Goal: Task Accomplishment & Management: Complete application form

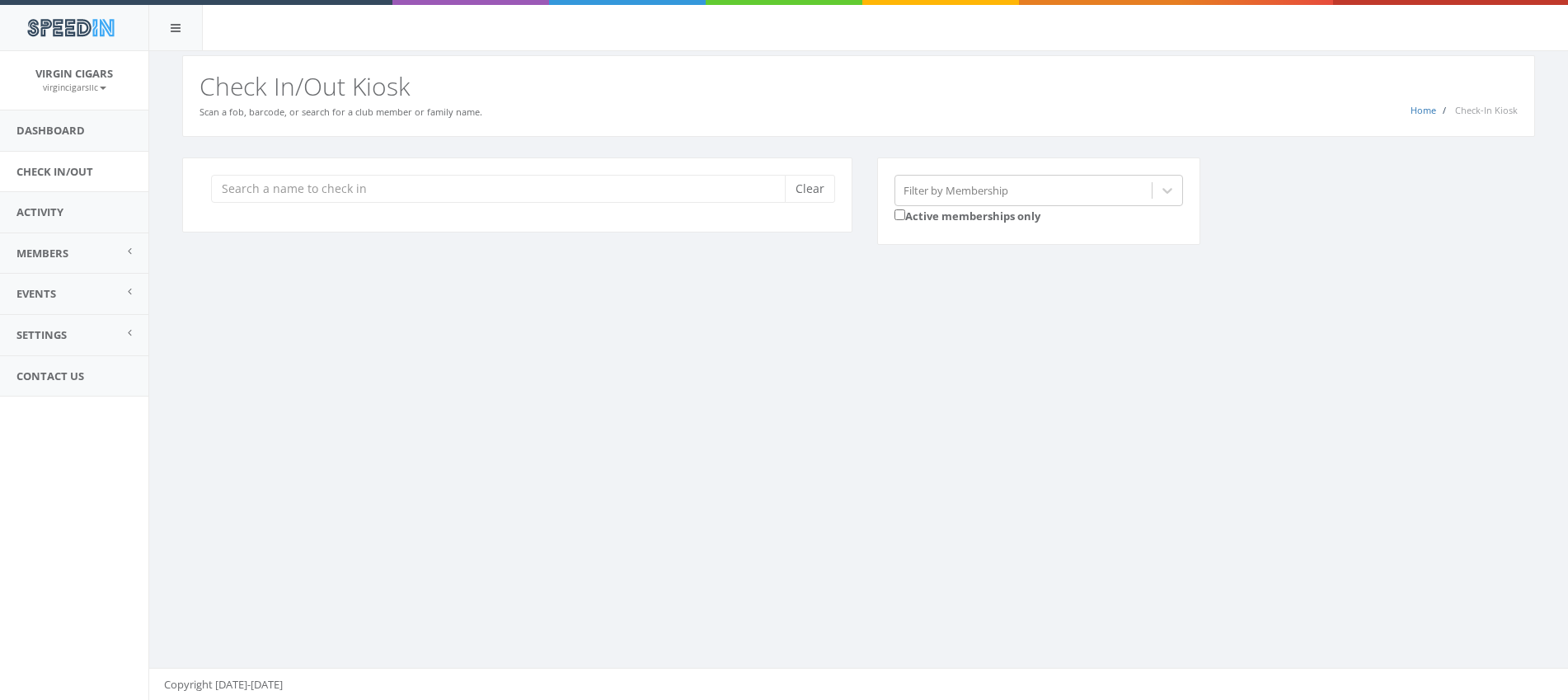
scroll to position [1, 0]
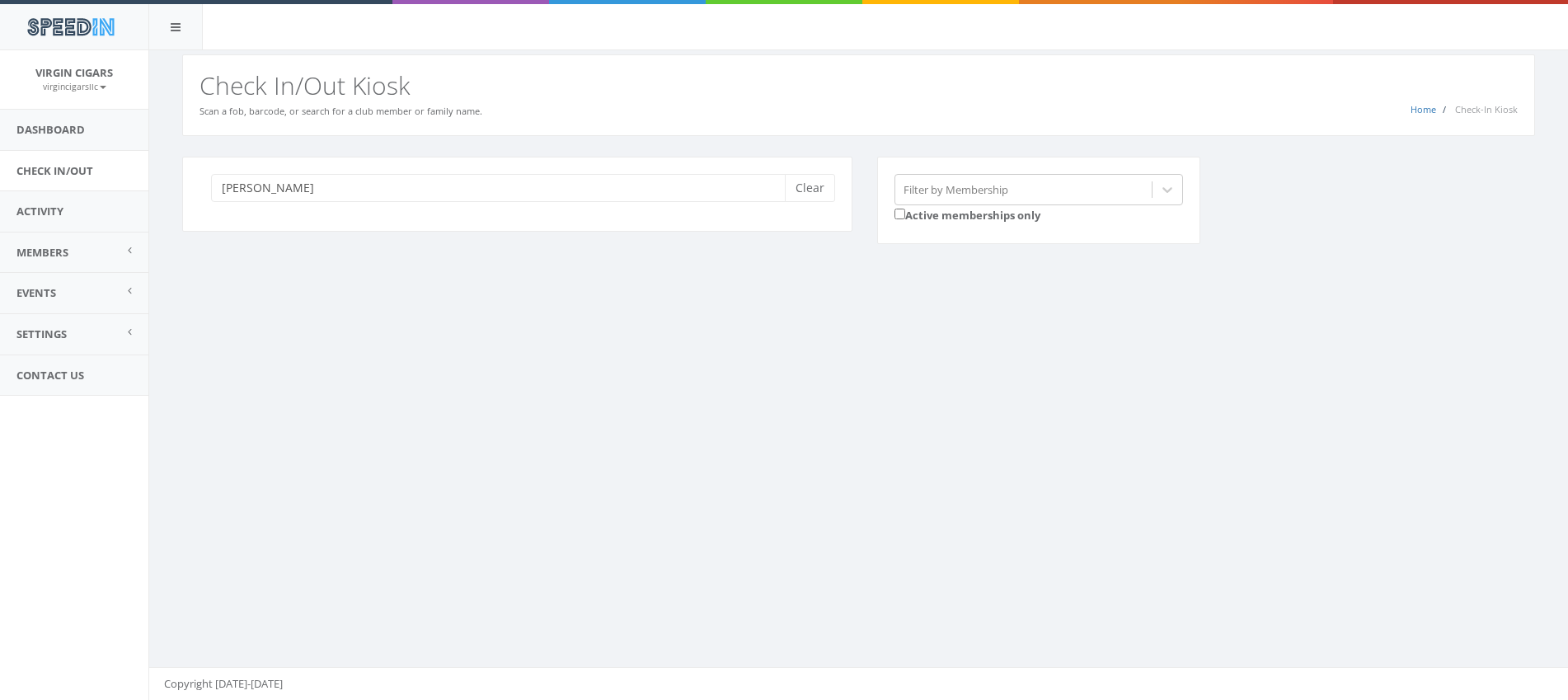
type input "ken"
type input "robinson"
click at [296, 188] on input "robinson" at bounding box center [504, 188] width 586 height 28
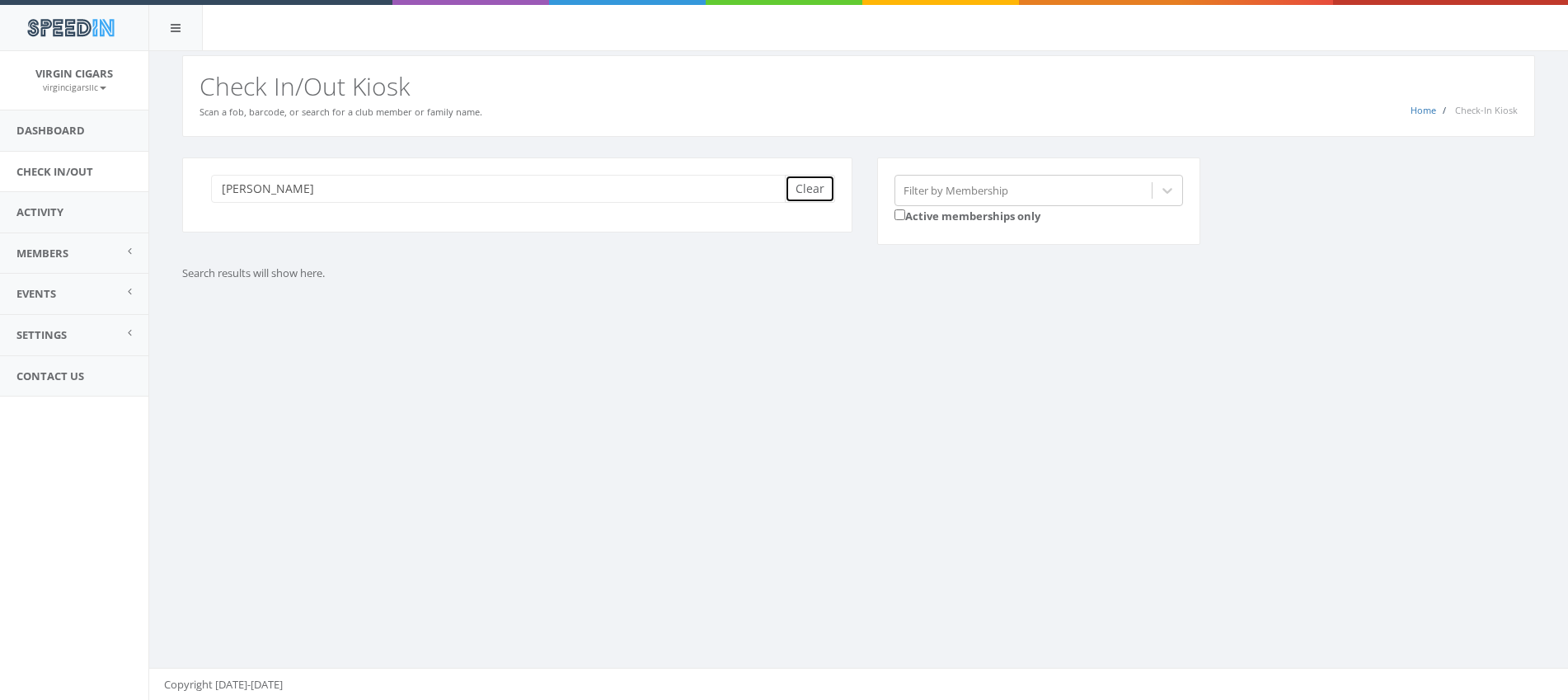
click at [807, 197] on button "Clear" at bounding box center [809, 188] width 50 height 28
click at [80, 256] on link "Members" at bounding box center [74, 253] width 148 height 40
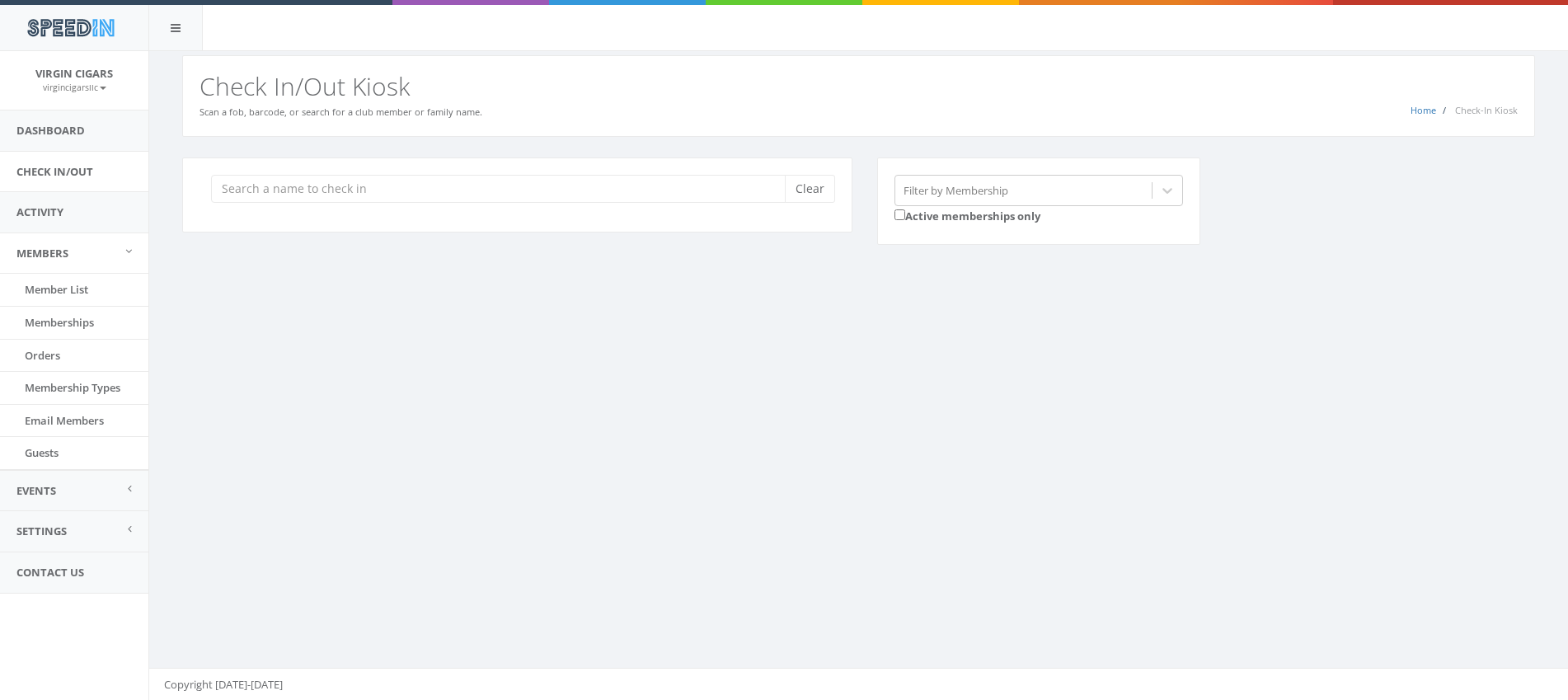
click at [64, 260] on link "Members" at bounding box center [74, 253] width 148 height 40
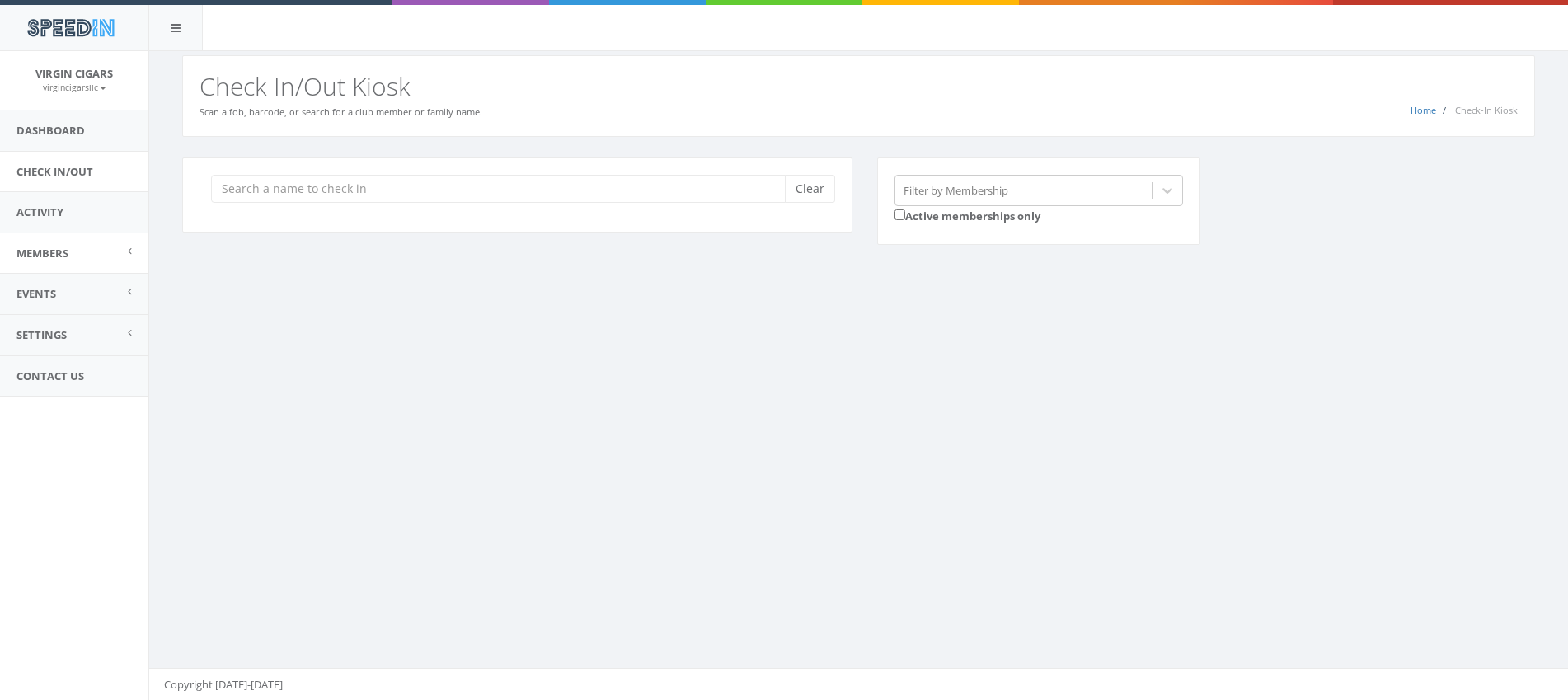
click at [121, 255] on link "Members" at bounding box center [74, 253] width 148 height 40
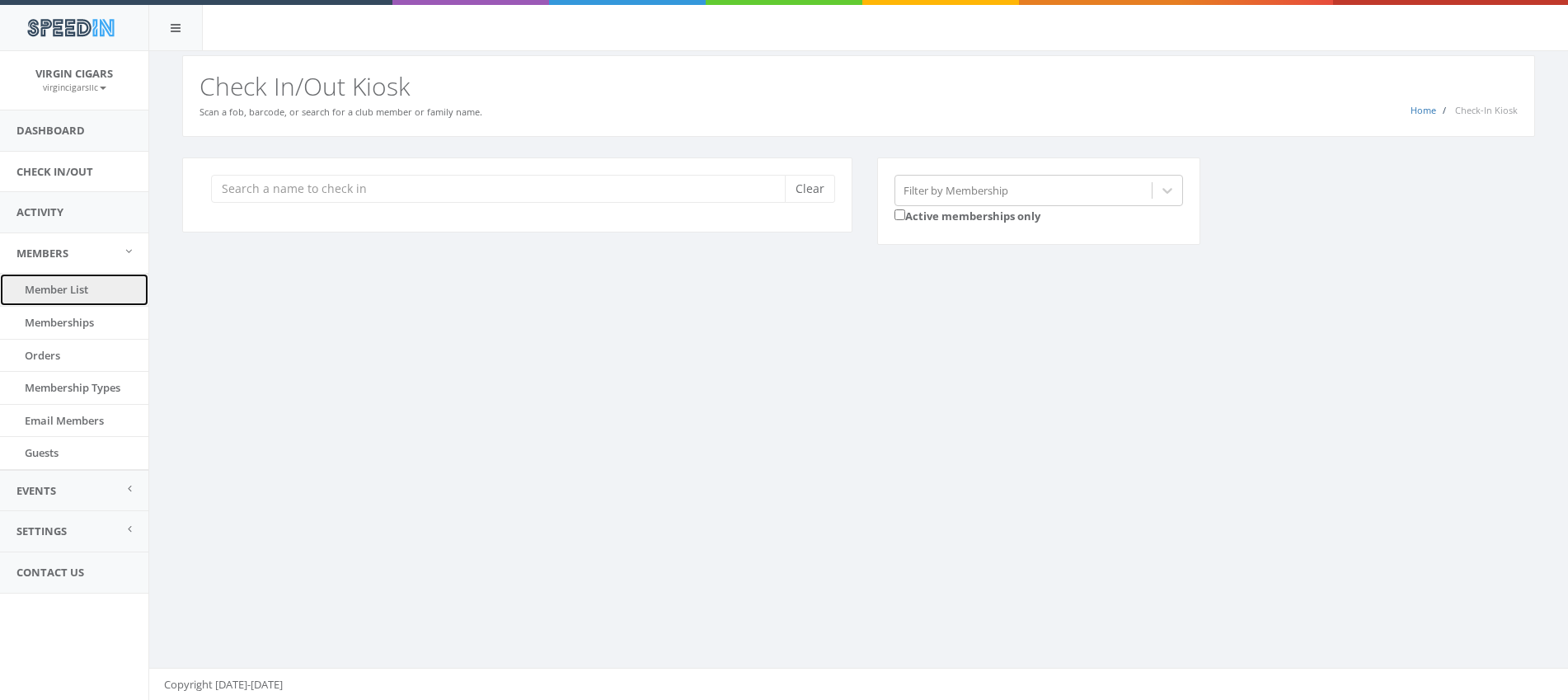
click at [74, 282] on link "Member List" at bounding box center [74, 290] width 148 height 32
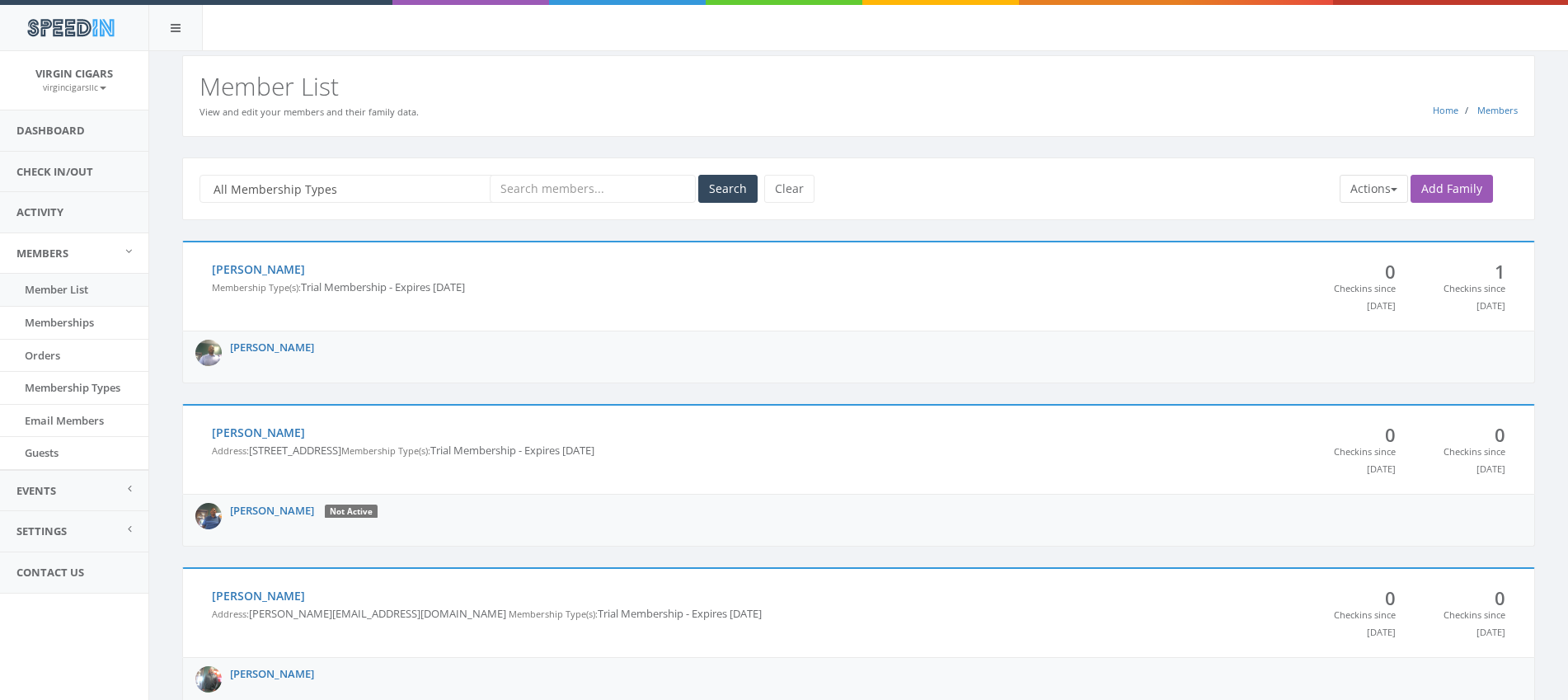
click at [1379, 188] on button "Actions" at bounding box center [1374, 188] width 69 height 28
click at [1430, 188] on link "Add Family" at bounding box center [1451, 188] width 82 height 28
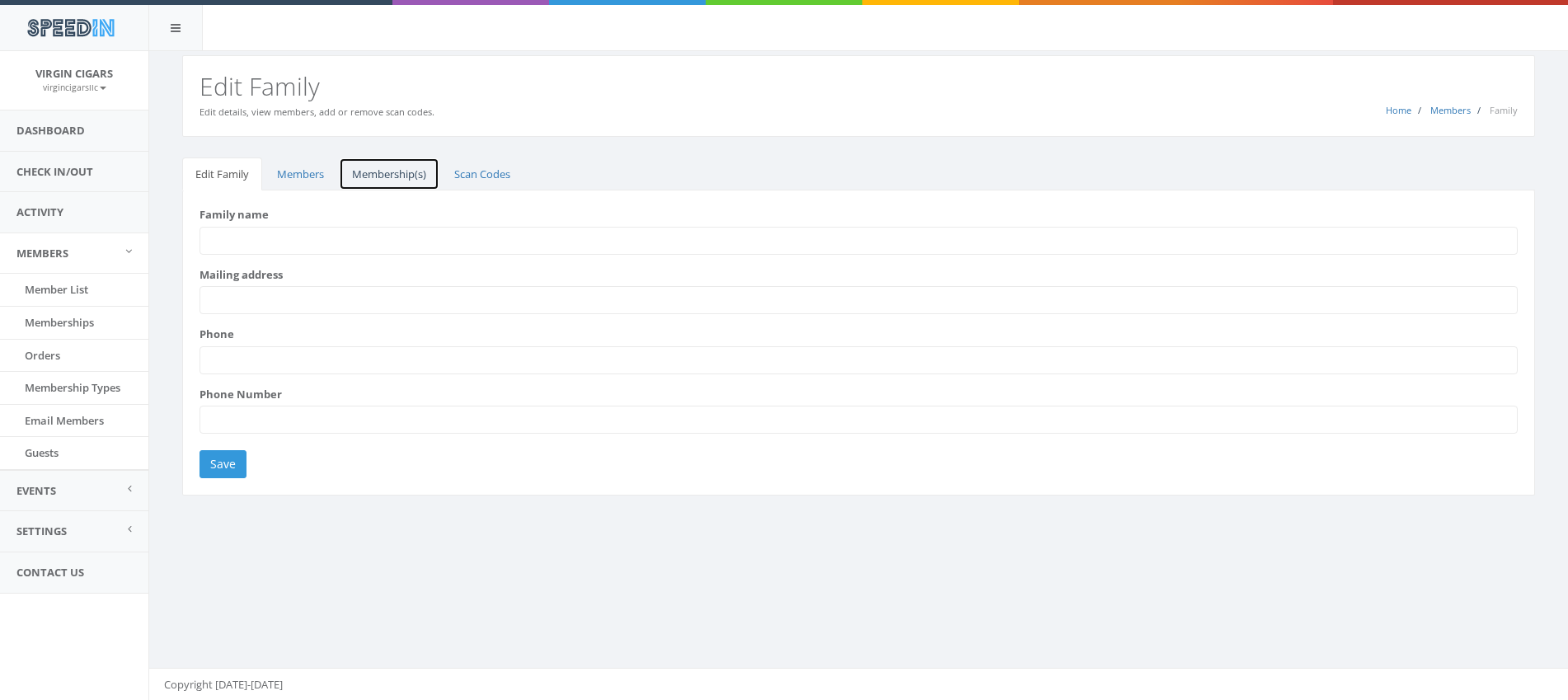
click at [417, 180] on link "Membership(s)" at bounding box center [389, 174] width 100 height 33
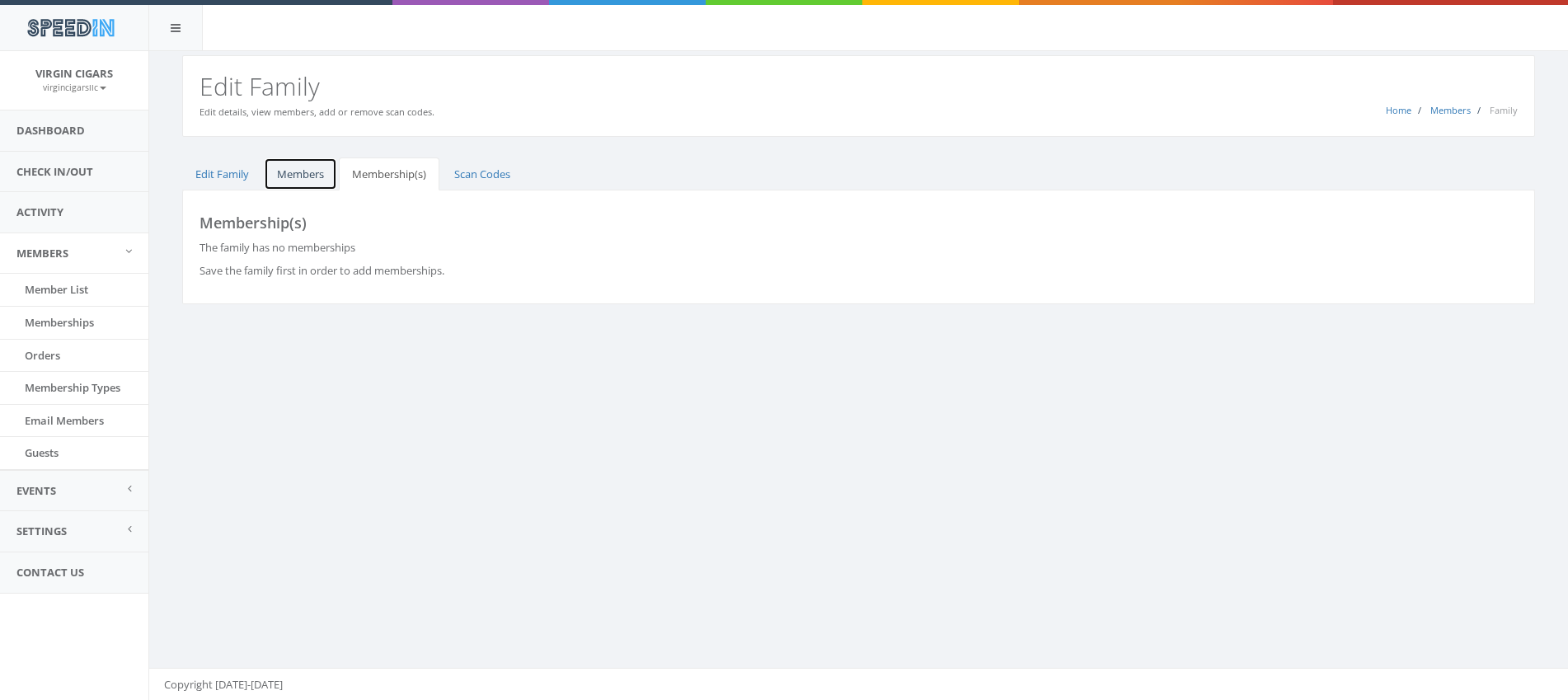
click at [322, 178] on link "Members" at bounding box center [300, 174] width 74 height 33
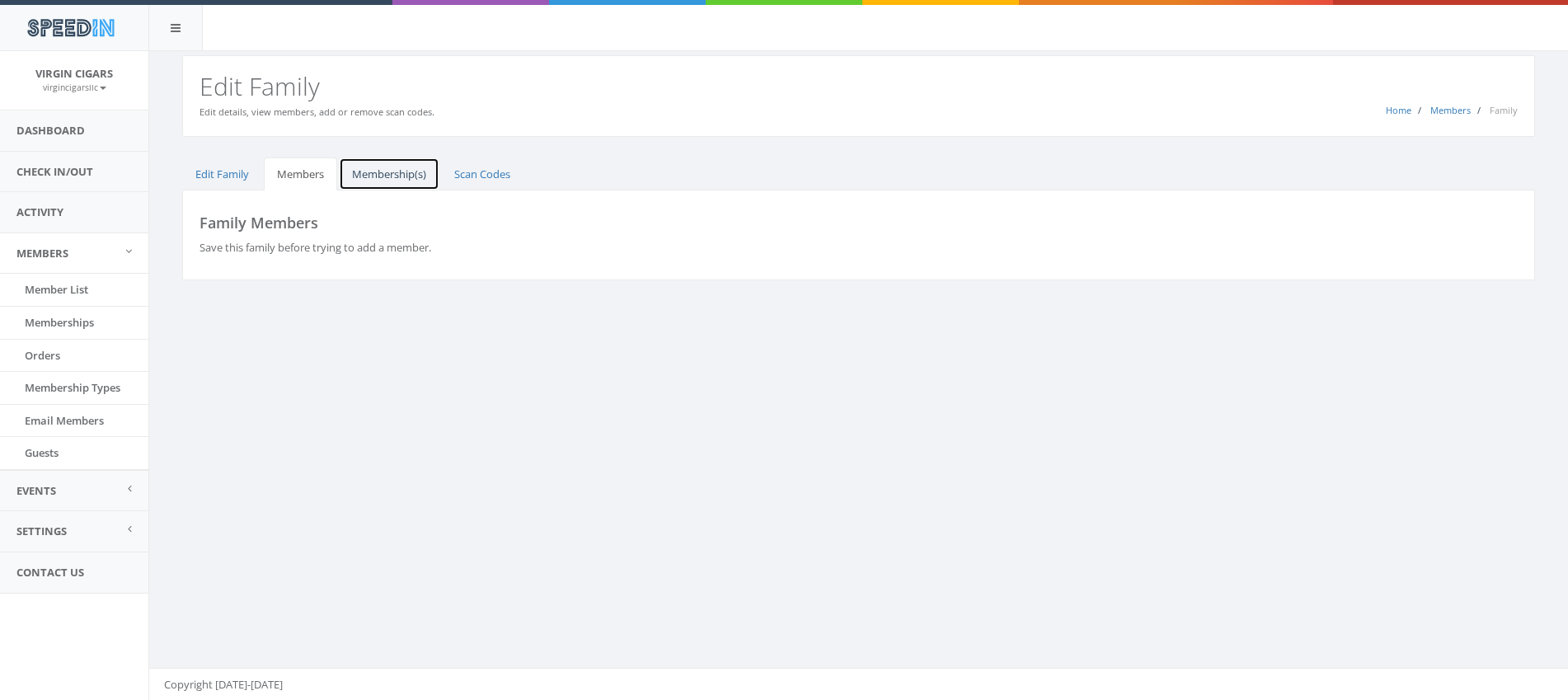
click at [360, 175] on link "Membership(s)" at bounding box center [389, 174] width 100 height 33
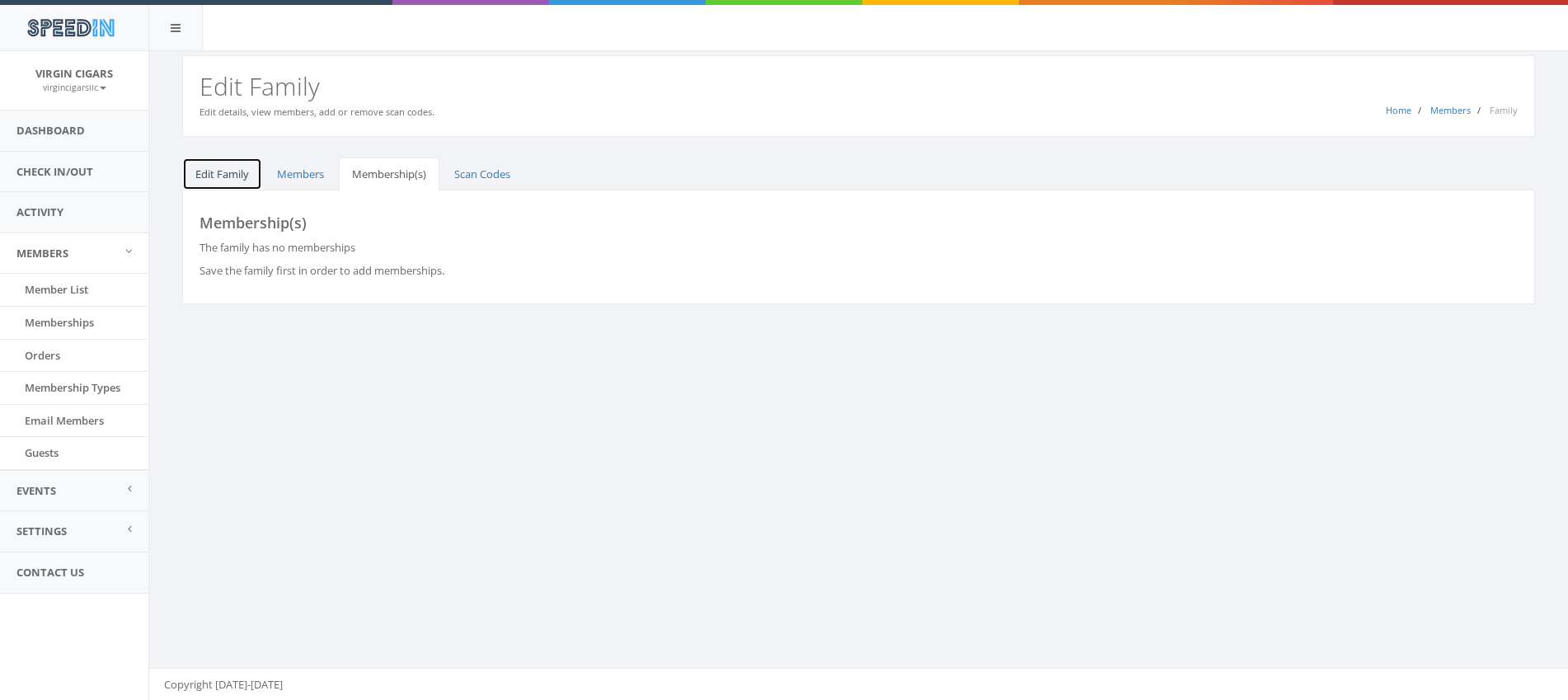
click at [239, 179] on link "Edit Family" at bounding box center [222, 174] width 80 height 33
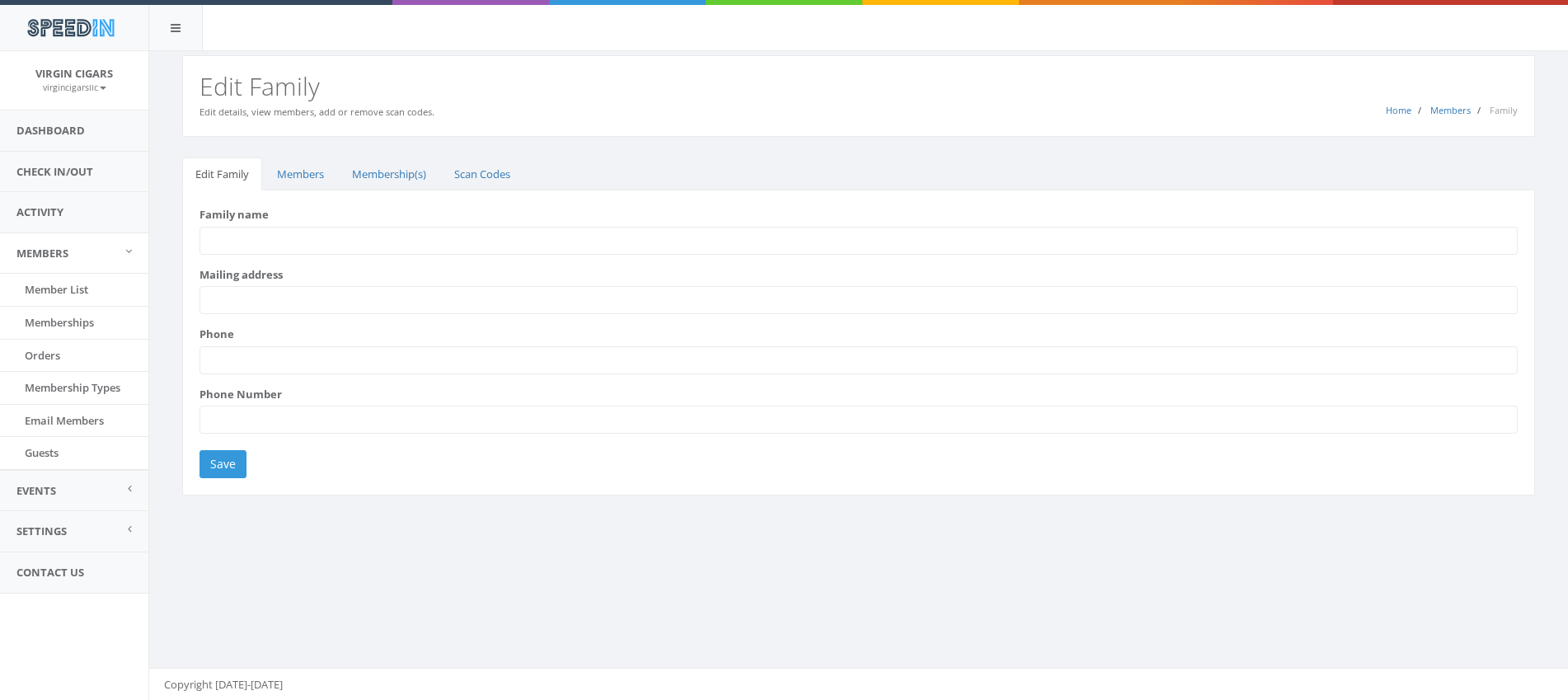
click at [280, 236] on input "Family name" at bounding box center [858, 241] width 1318 height 28
type input "Hicks"
click at [225, 467] on input "Save" at bounding box center [223, 463] width 47 height 28
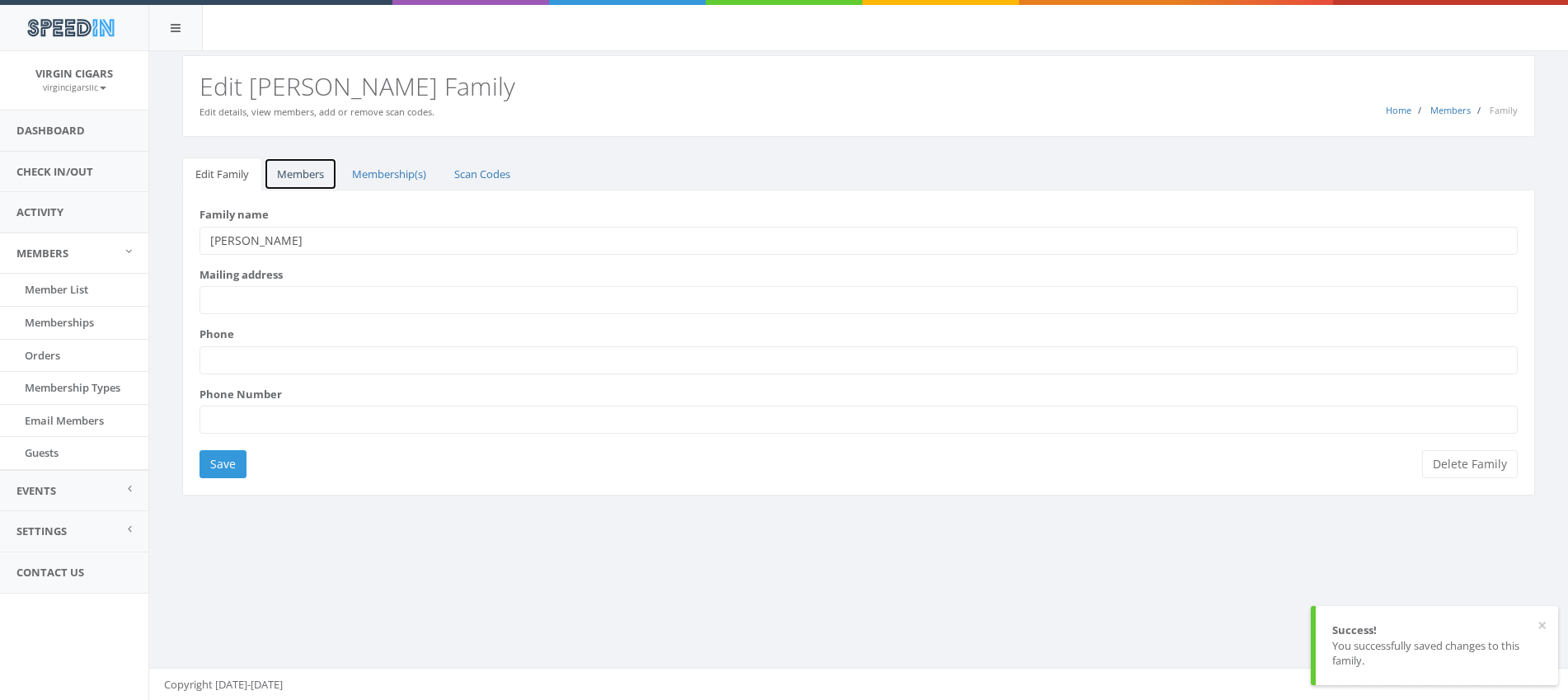
click at [316, 180] on link "Members" at bounding box center [300, 174] width 74 height 33
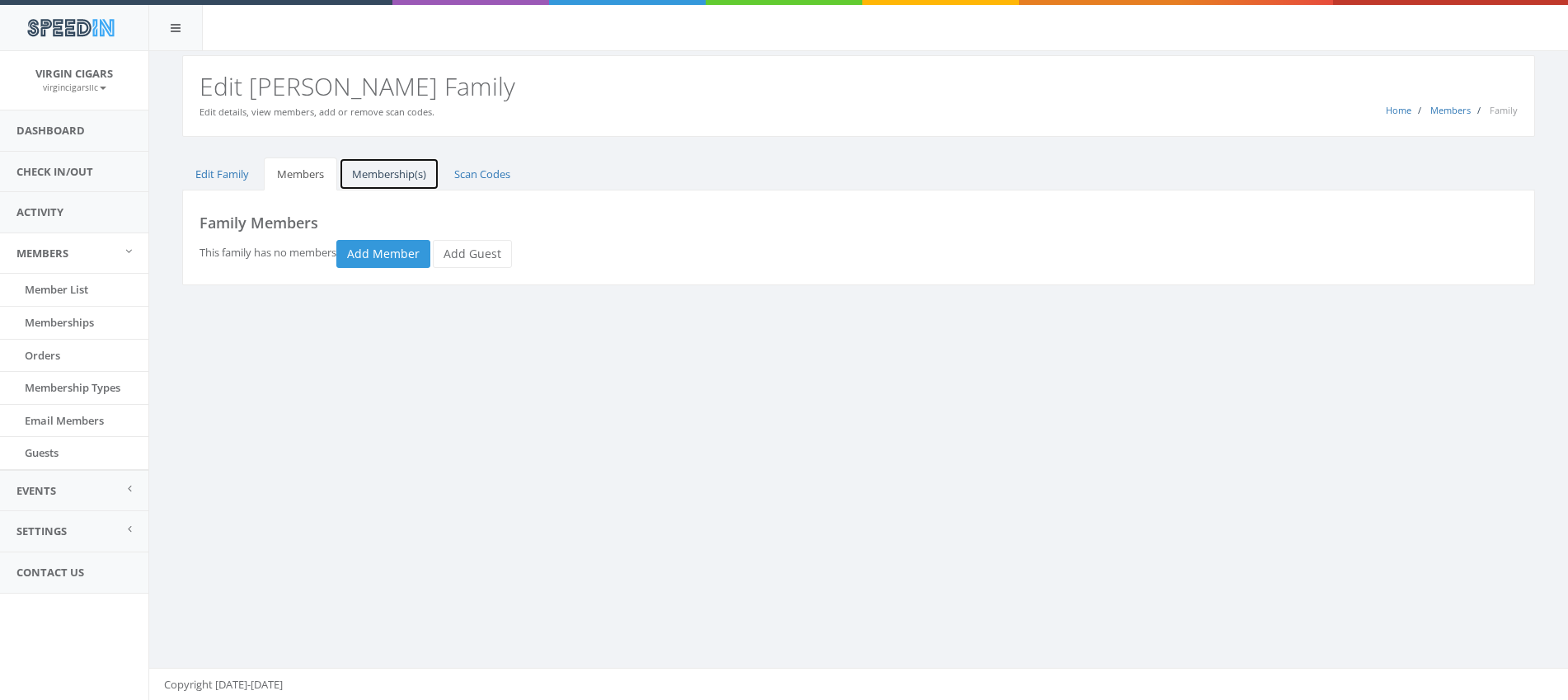
click at [403, 183] on link "Membership(s)" at bounding box center [389, 174] width 100 height 33
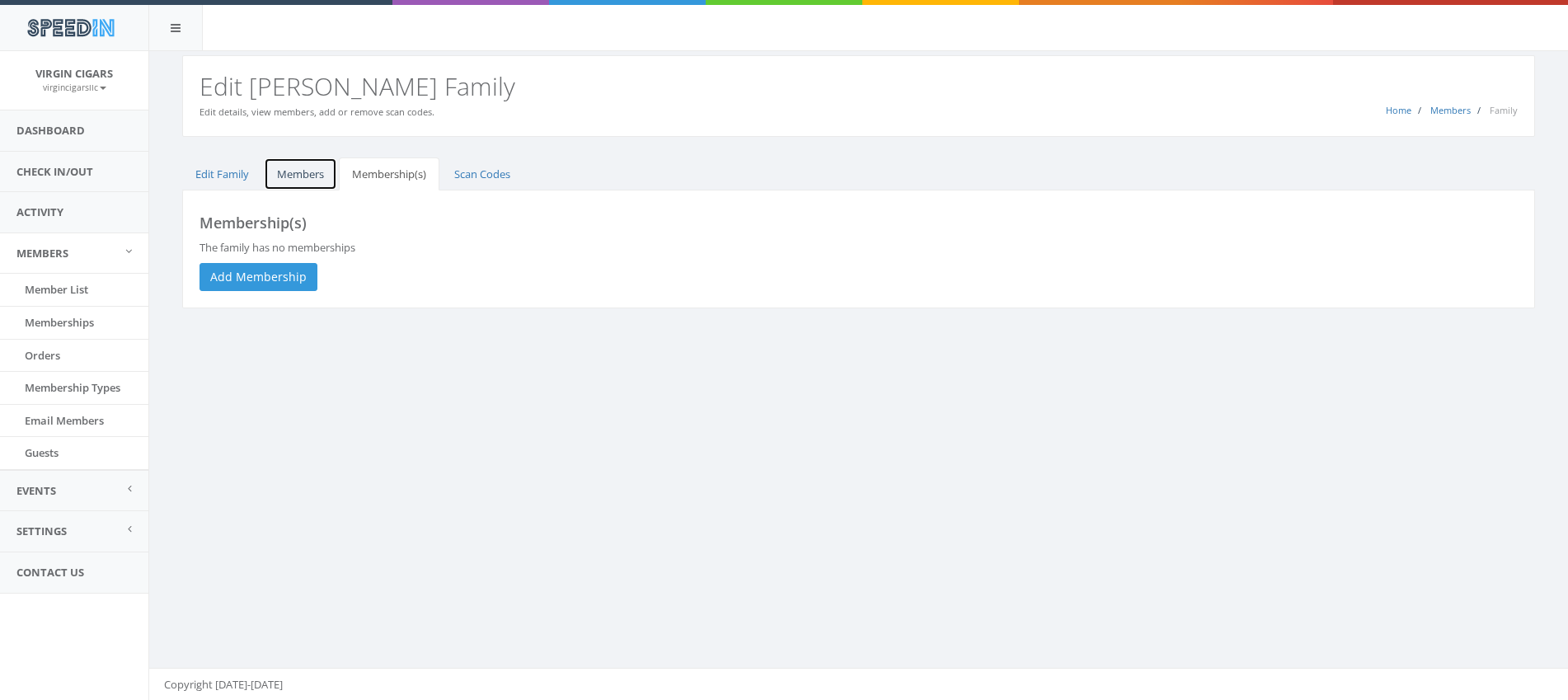
click at [300, 179] on link "Members" at bounding box center [300, 174] width 74 height 33
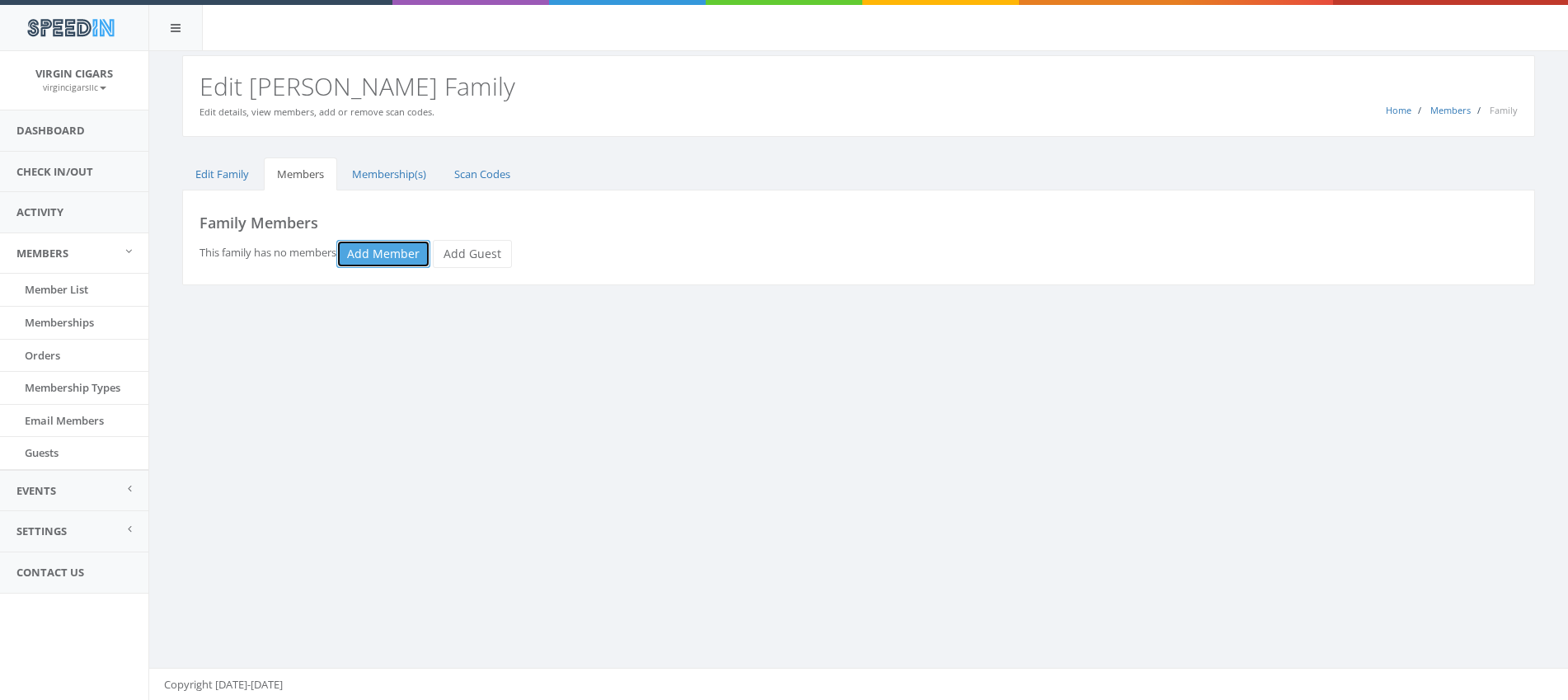
click at [364, 245] on link "Add Member" at bounding box center [383, 253] width 94 height 28
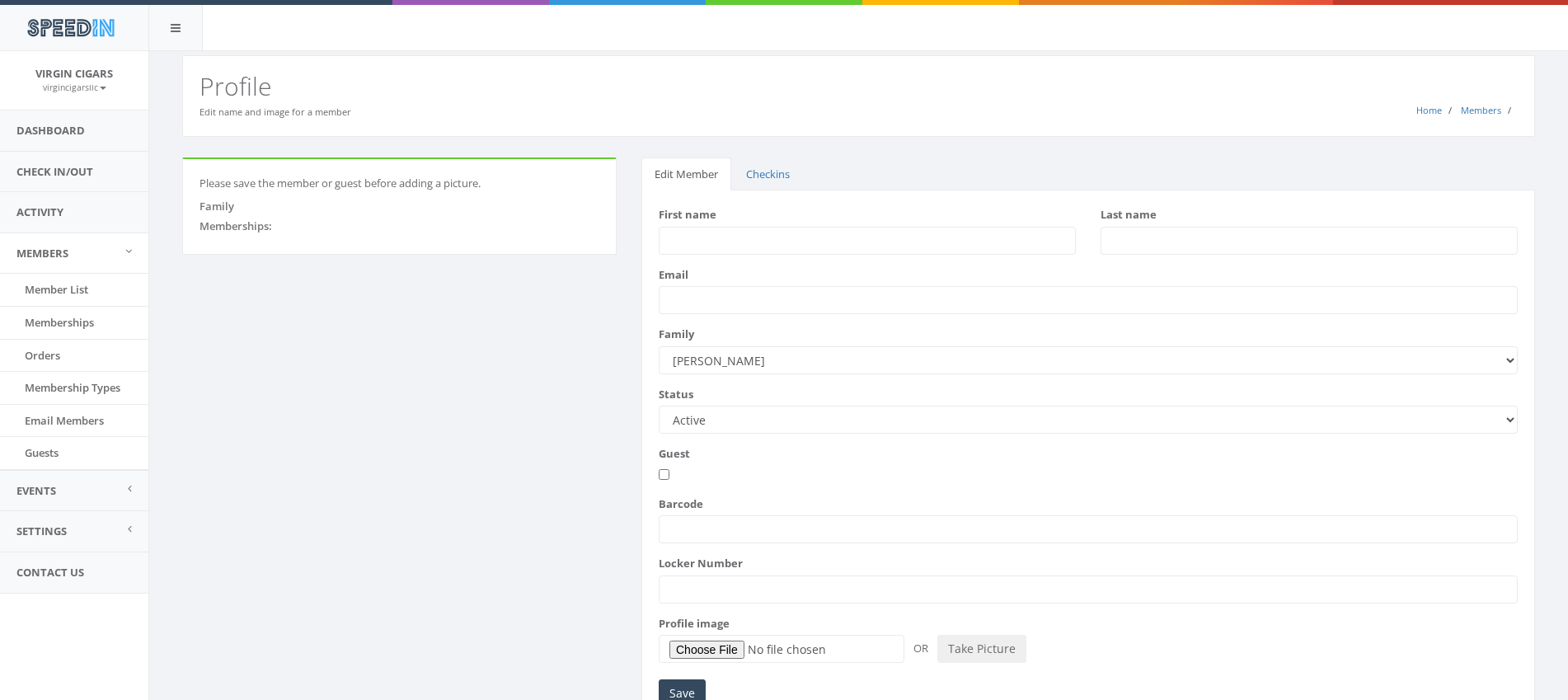
click at [696, 244] on input "First name" at bounding box center [867, 241] width 417 height 28
type input "Kirk"
type input "[PERSON_NAME]"
click at [688, 693] on input "Save" at bounding box center [682, 693] width 47 height 28
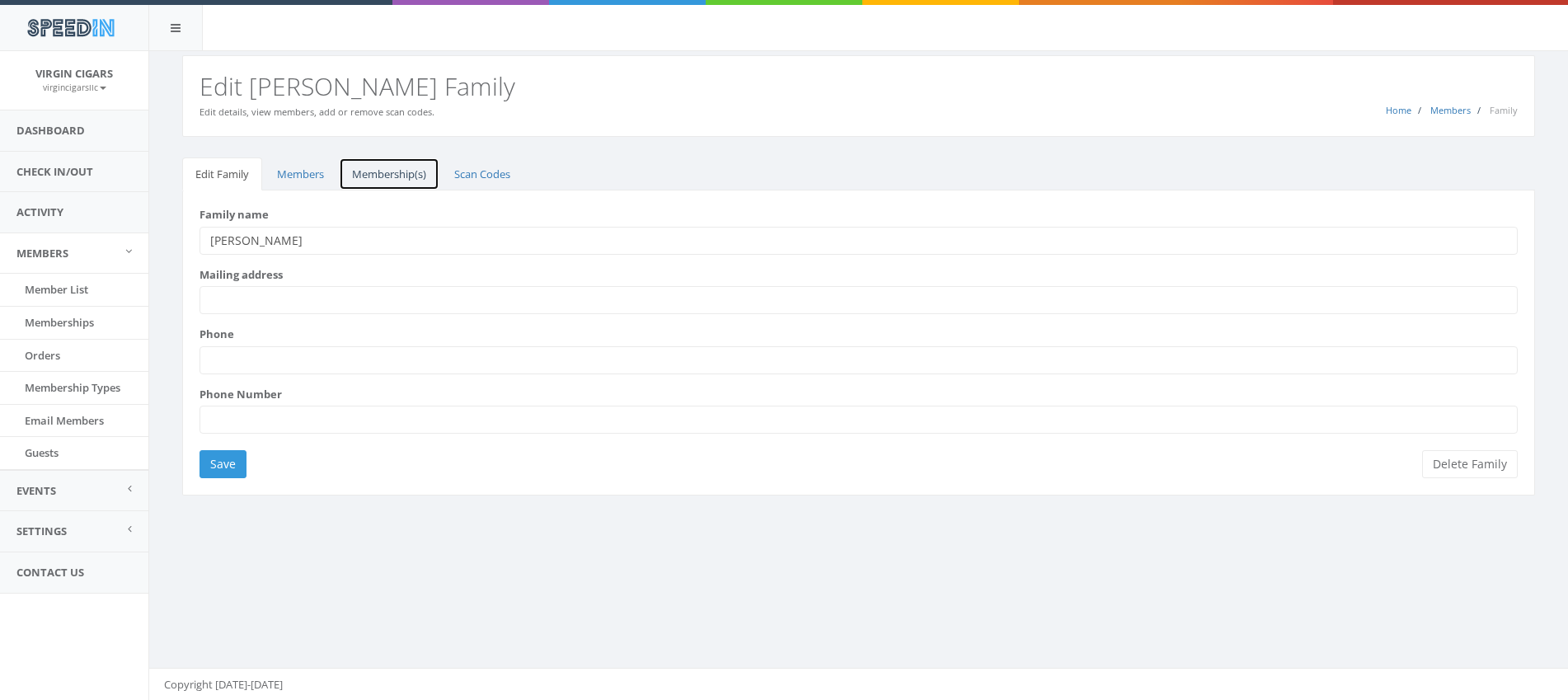
click at [409, 181] on link "Membership(s)" at bounding box center [389, 174] width 100 height 33
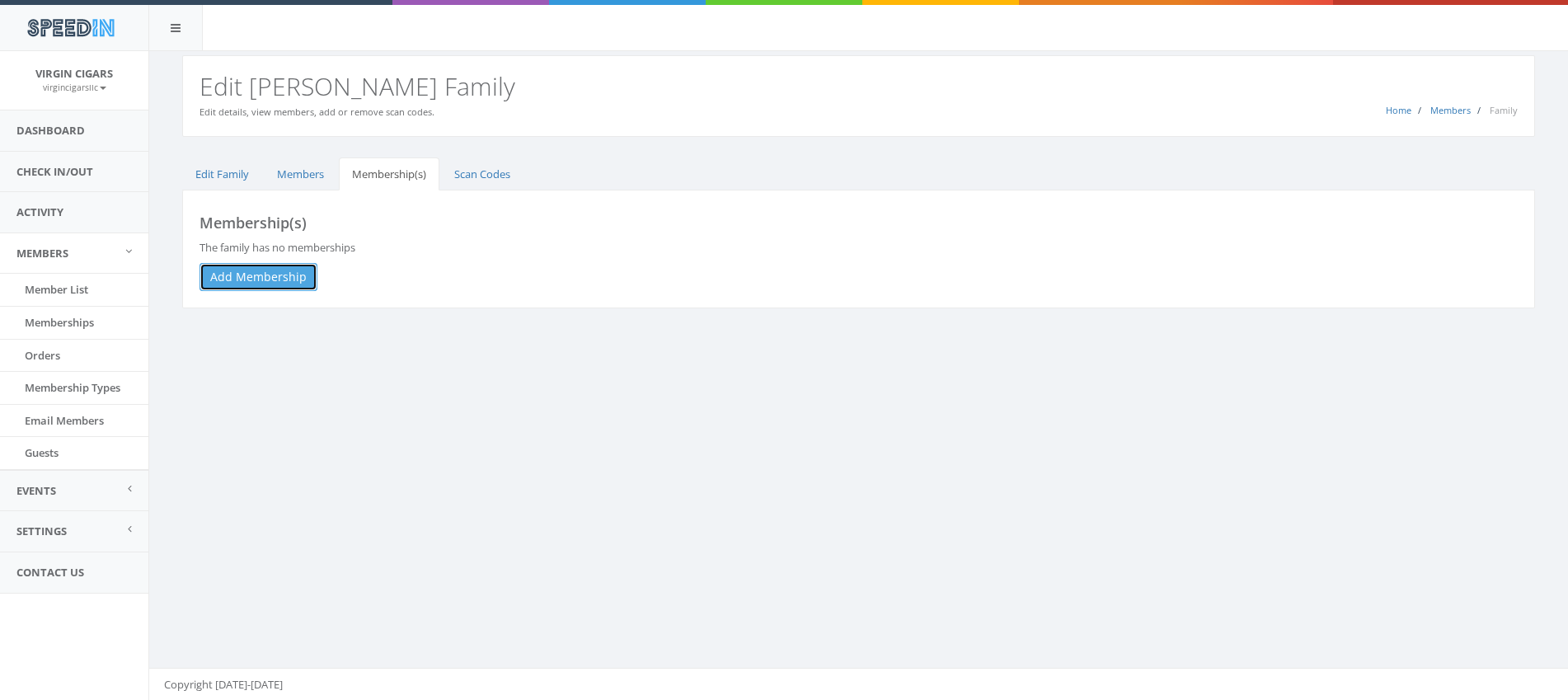
click at [282, 274] on link "Add Membership" at bounding box center [258, 277] width 118 height 28
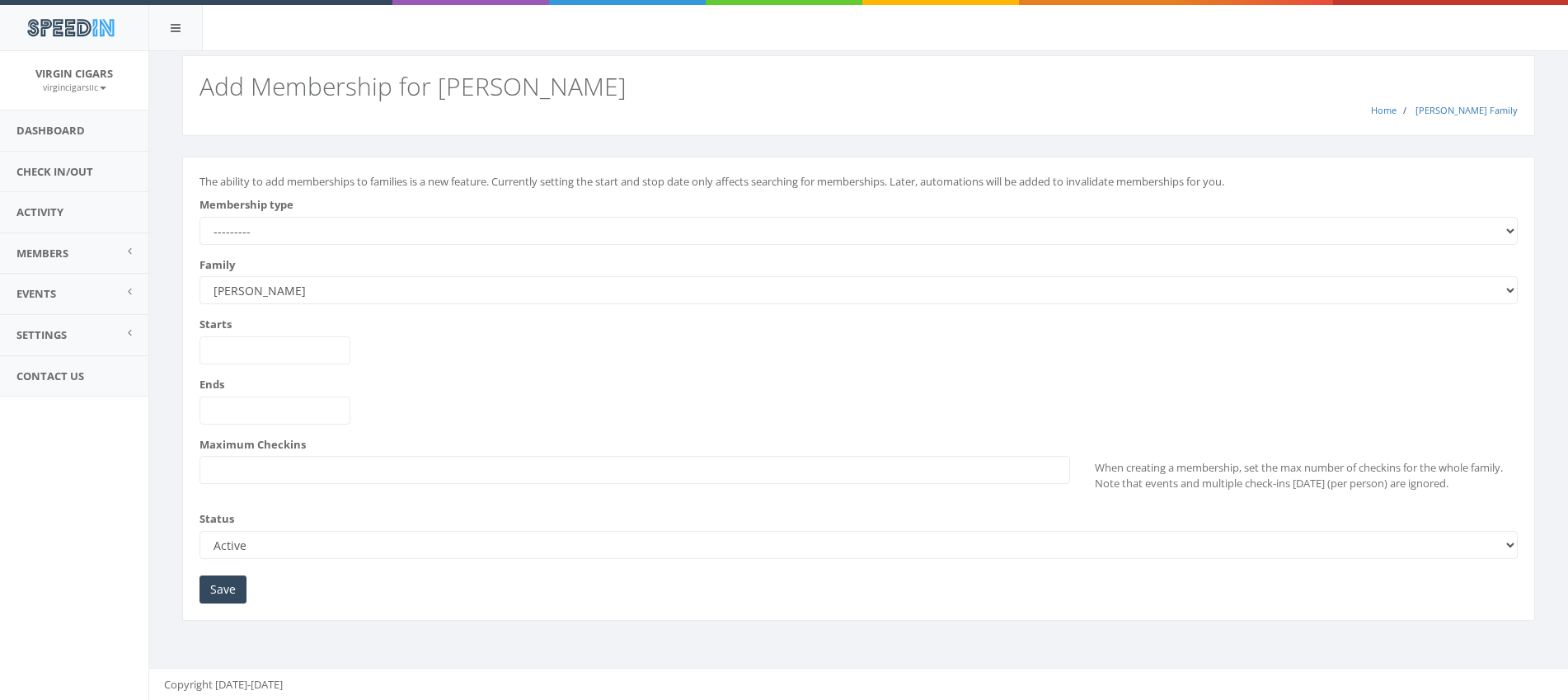
click at [342, 242] on select "--------- All Day Pass [PERSON_NAME] Premium Cigar Lounge Membership Trial Memb…" at bounding box center [858, 231] width 1318 height 28
click at [1477, 110] on link "[PERSON_NAME] Family" at bounding box center [1466, 110] width 102 height 13
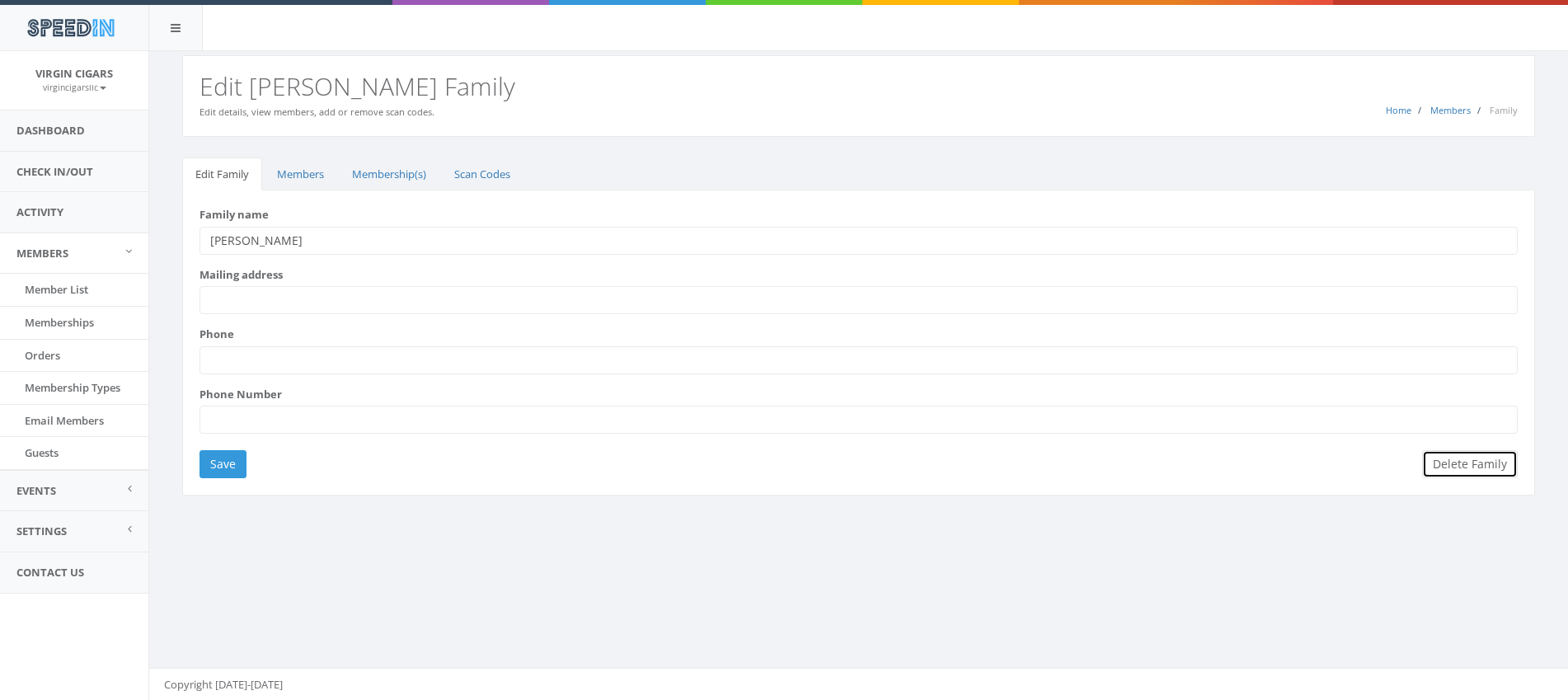
click at [1449, 462] on button "Delete Family" at bounding box center [1469, 463] width 95 height 28
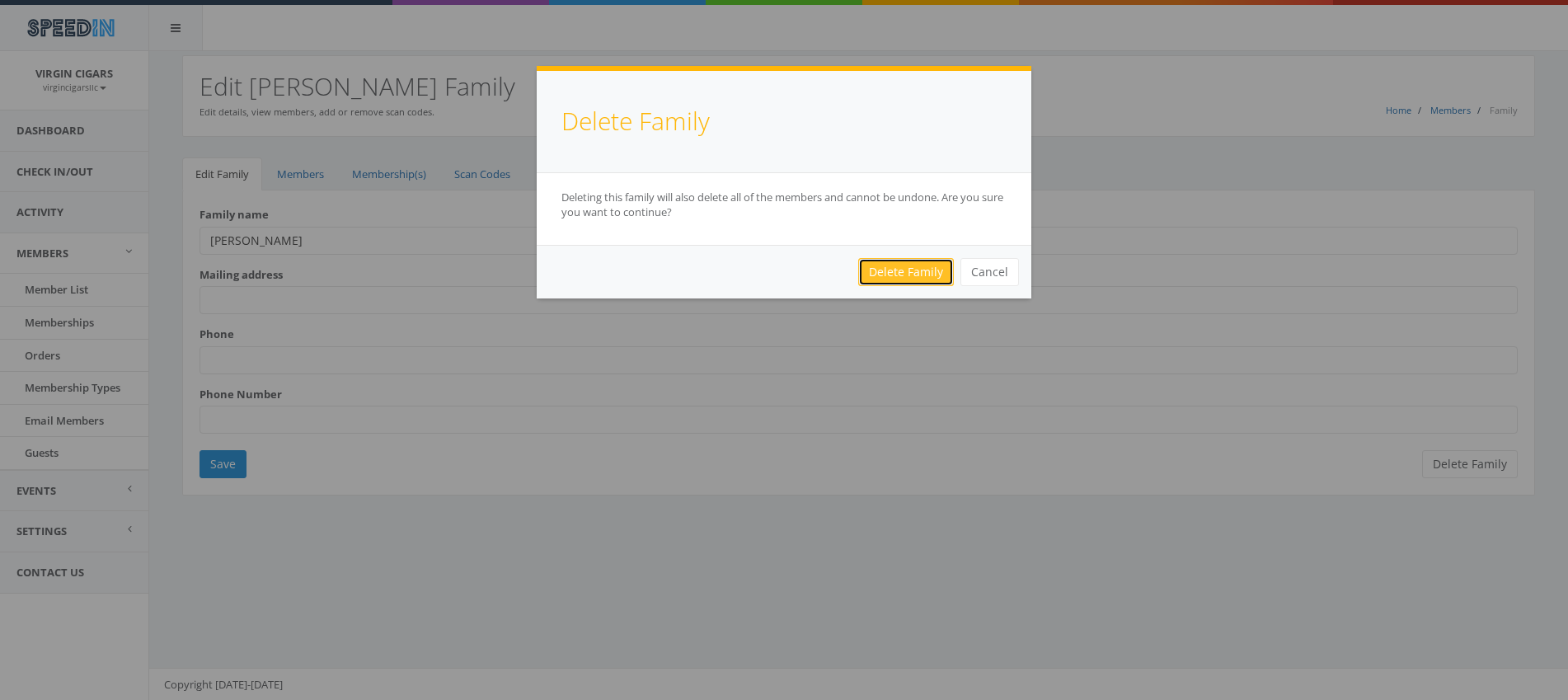
click at [929, 275] on link "Delete Family" at bounding box center [905, 272] width 95 height 28
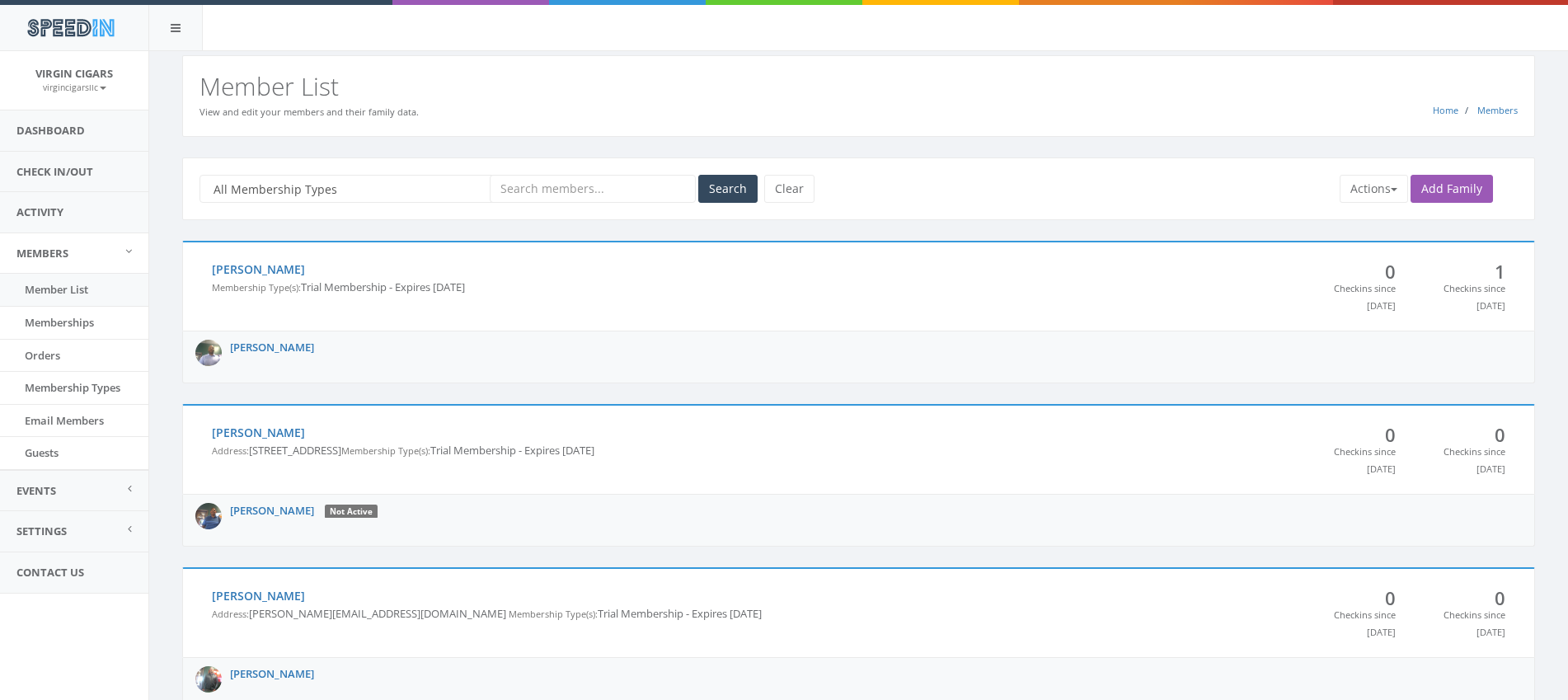
click at [543, 195] on input "text" at bounding box center [593, 188] width 206 height 28
type input "[PERSON_NAME]"
click at [706, 191] on button "Search" at bounding box center [728, 188] width 59 height 28
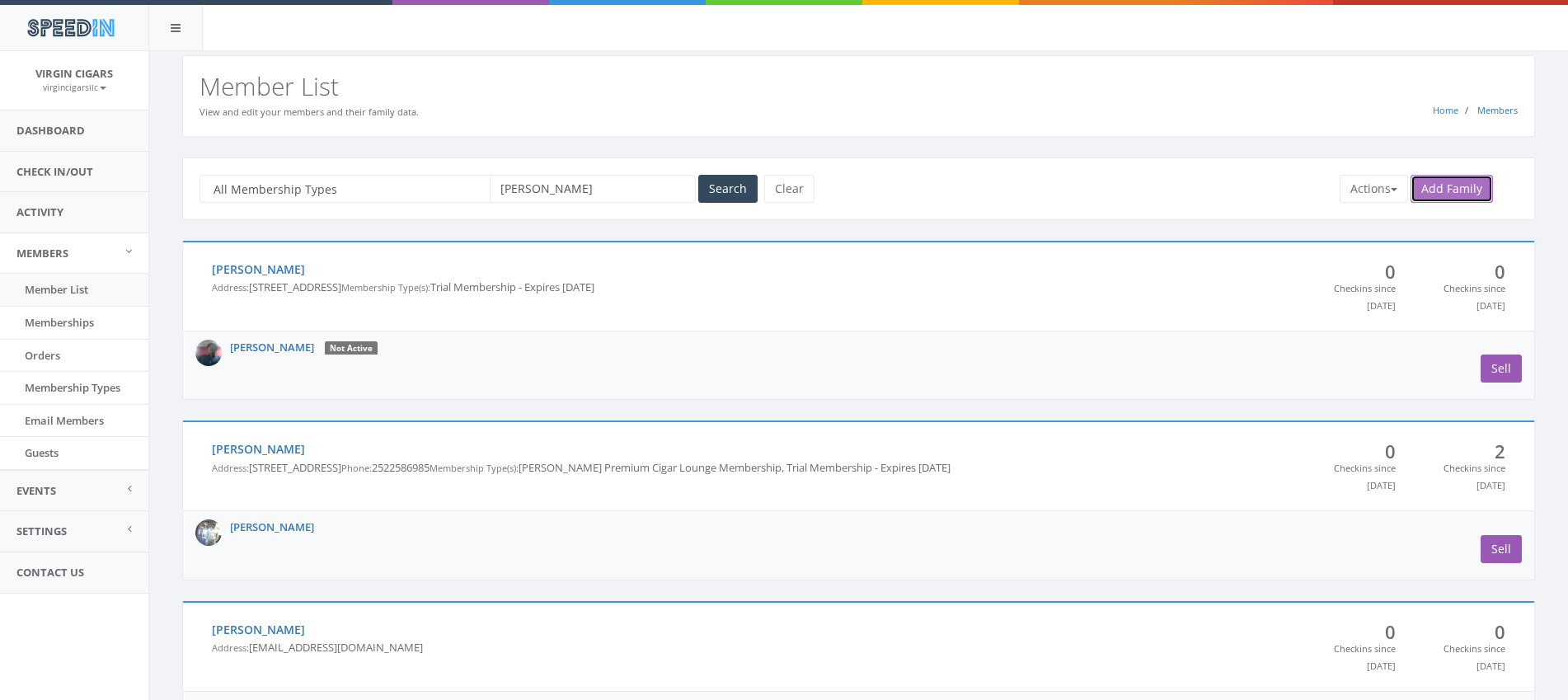
click at [1420, 180] on link "Add Family" at bounding box center [1451, 188] width 82 height 28
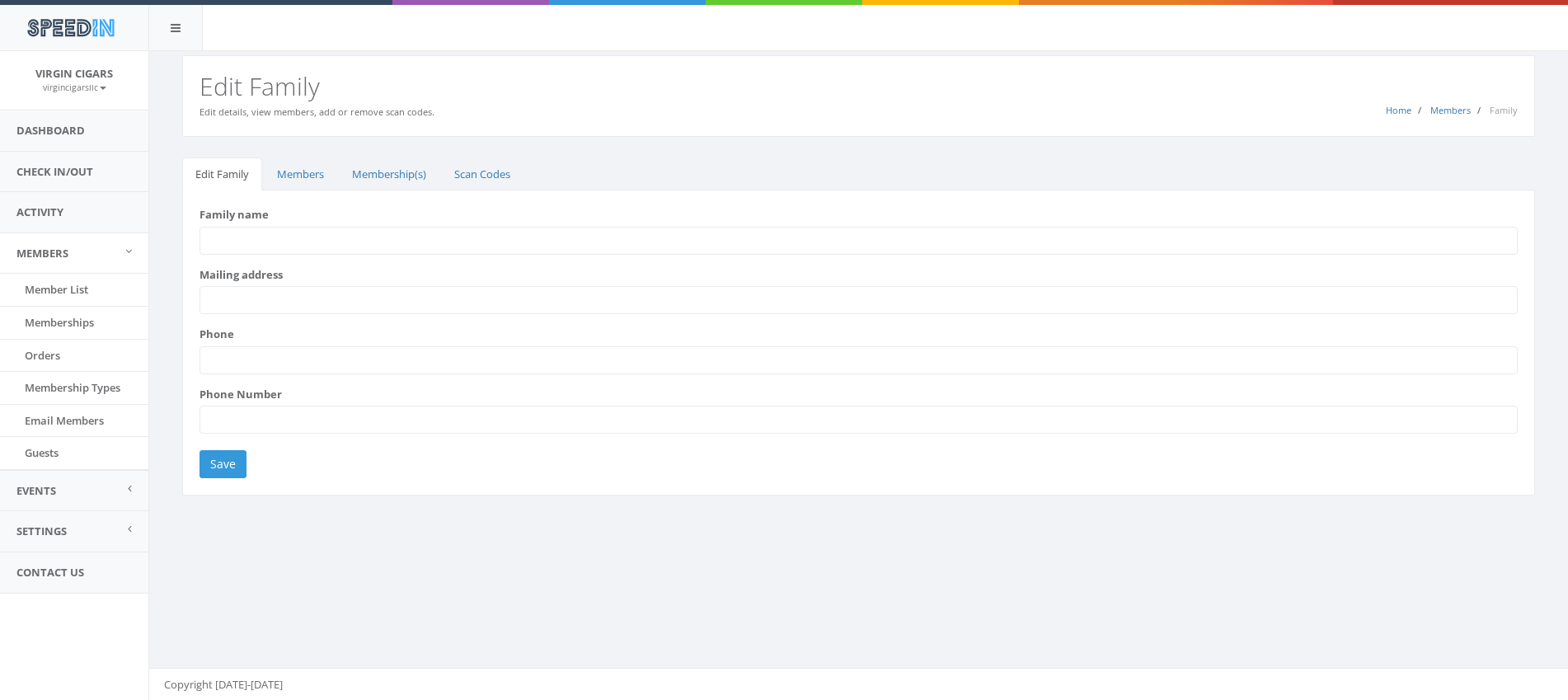
click at [364, 238] on input "Family name" at bounding box center [858, 241] width 1318 height 28
click at [239, 243] on input "[PERSON_NAME]" at bounding box center [858, 241] width 1318 height 28
type input "Hellmuth"
click at [224, 460] on input "Save" at bounding box center [223, 463] width 47 height 28
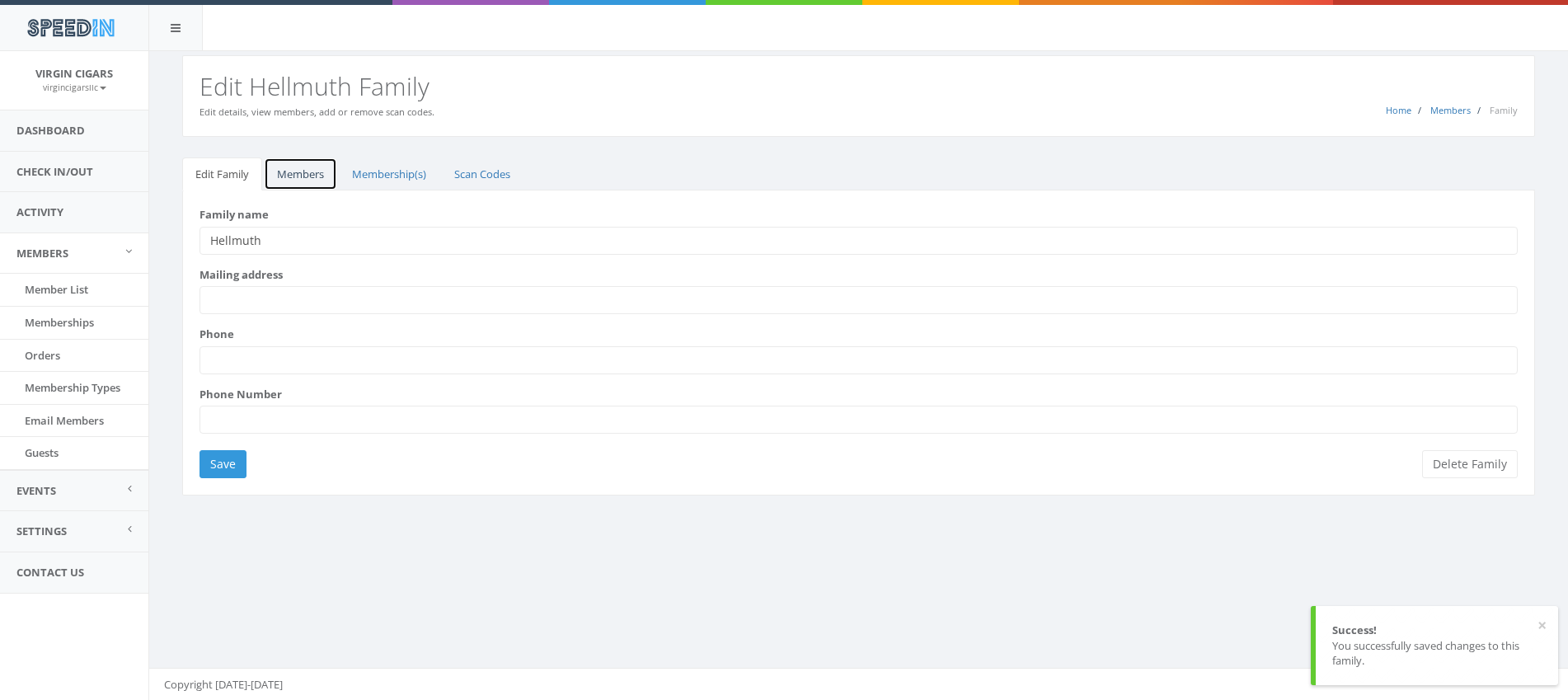
click at [300, 164] on link "Members" at bounding box center [300, 174] width 74 height 33
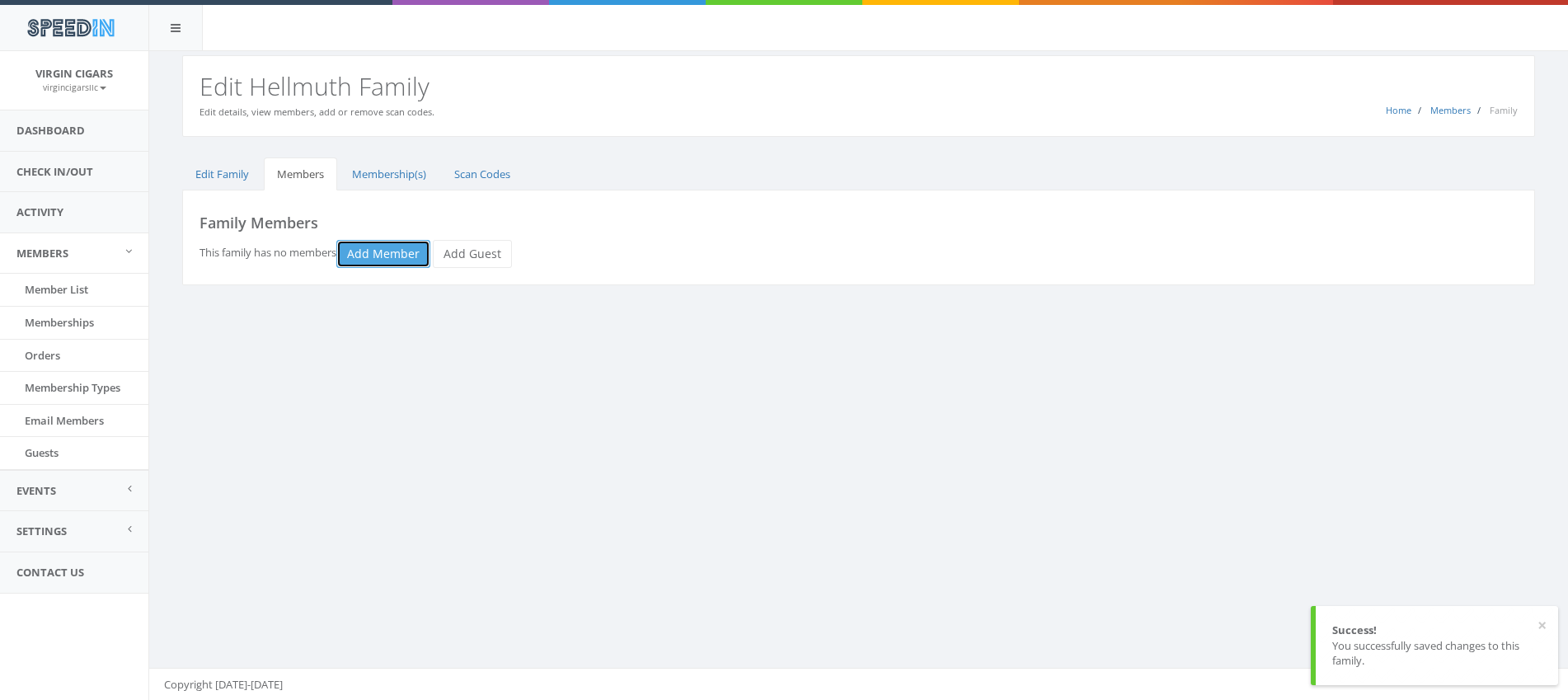
click at [372, 247] on link "Add Member" at bounding box center [383, 253] width 94 height 28
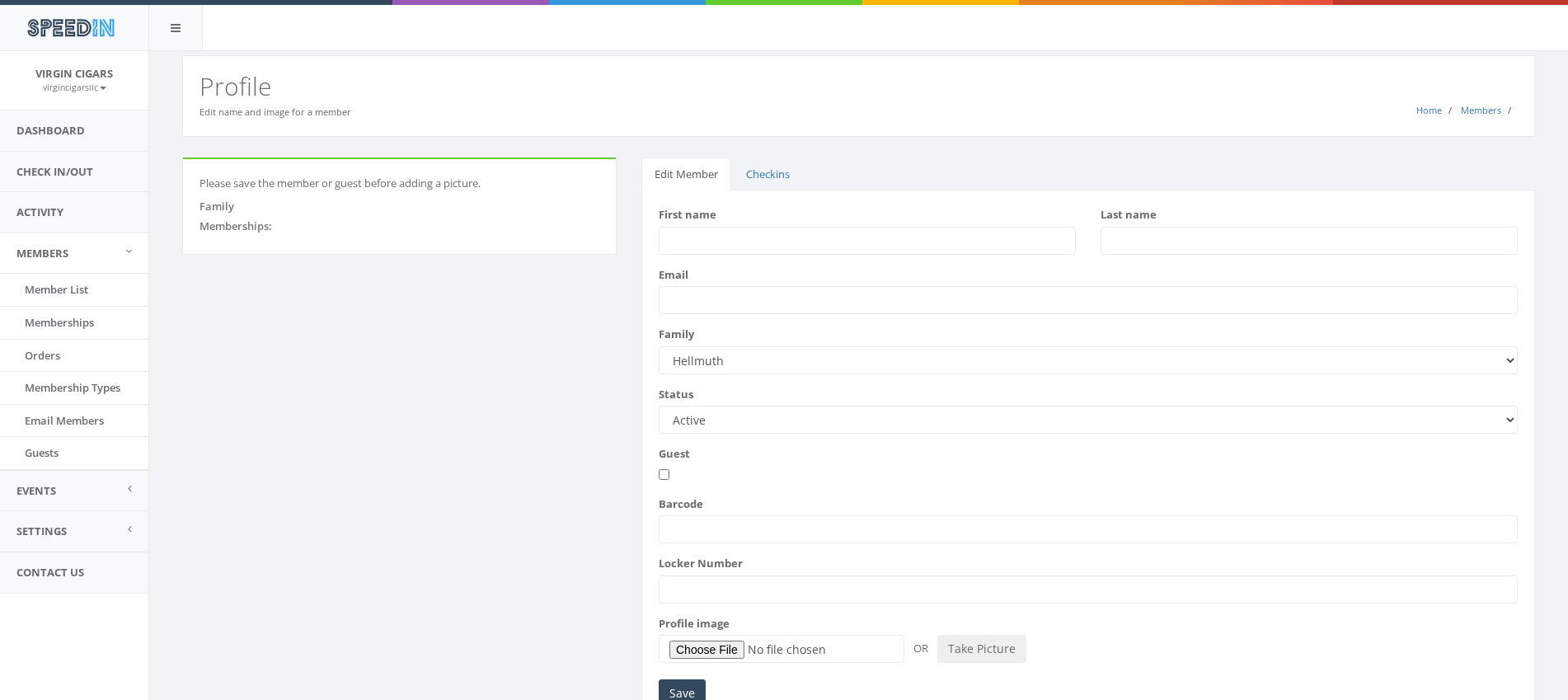
click at [676, 234] on input "First name" at bounding box center [867, 241] width 417 height 28
type input "[PERSON_NAME]"
type input "Hellmuth"
click at [677, 685] on input "Save" at bounding box center [682, 693] width 47 height 28
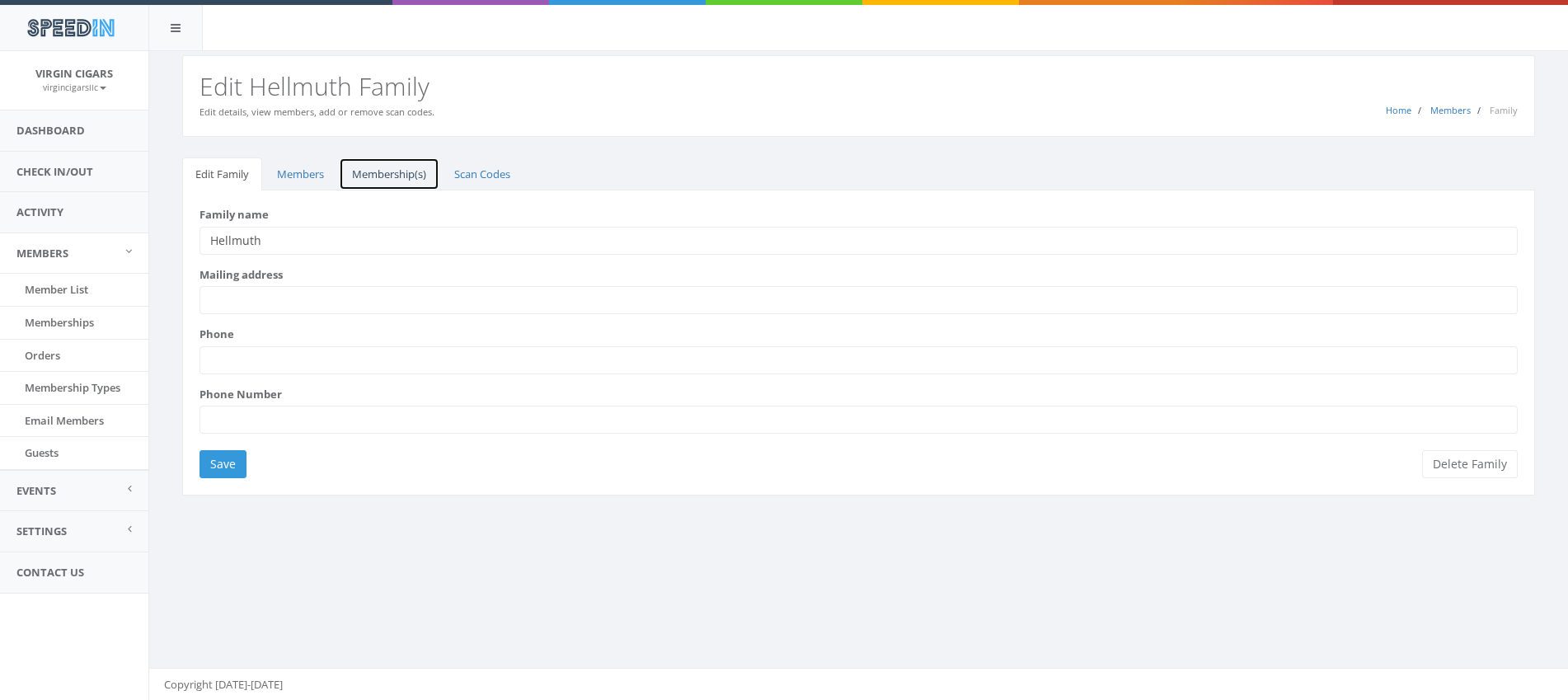
click at [408, 172] on link "Membership(s)" at bounding box center [389, 174] width 100 height 33
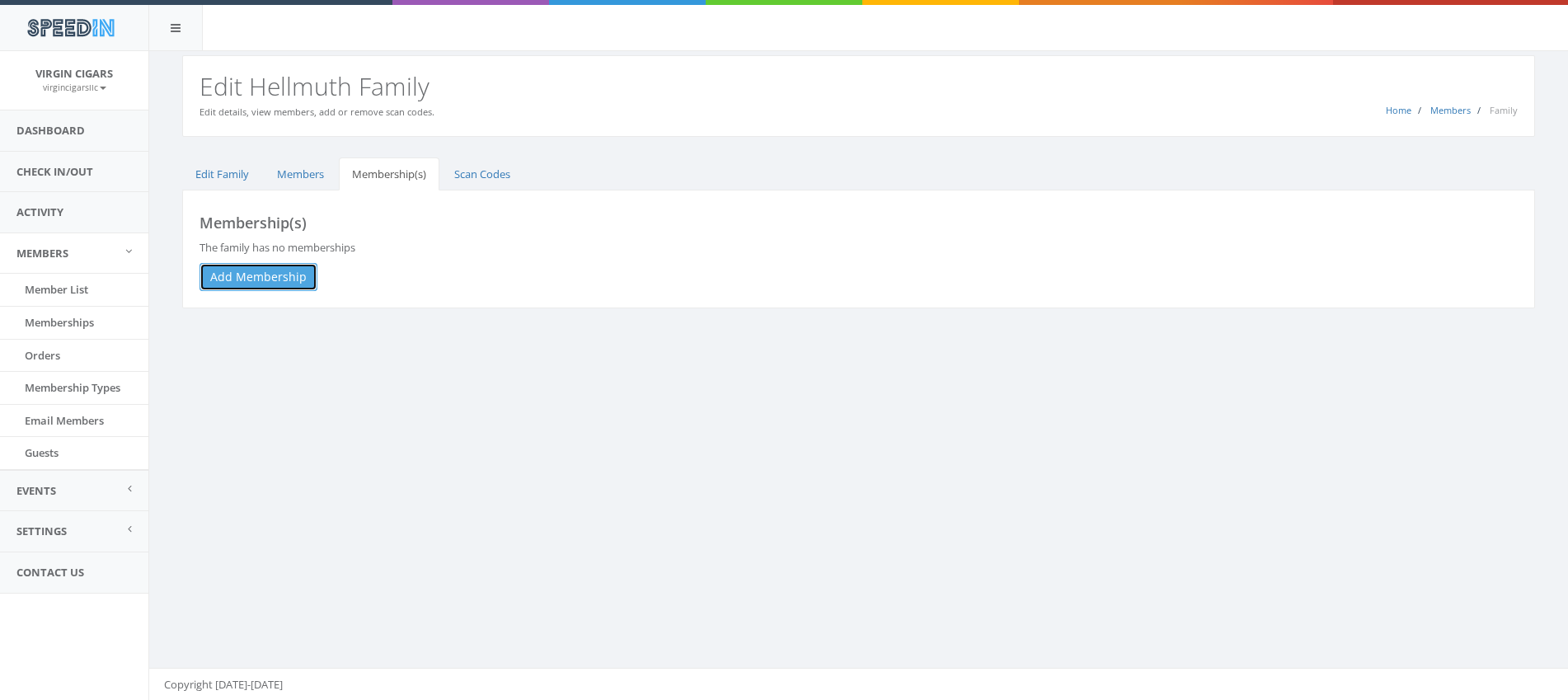
click at [288, 267] on link "Add Membership" at bounding box center [258, 277] width 118 height 28
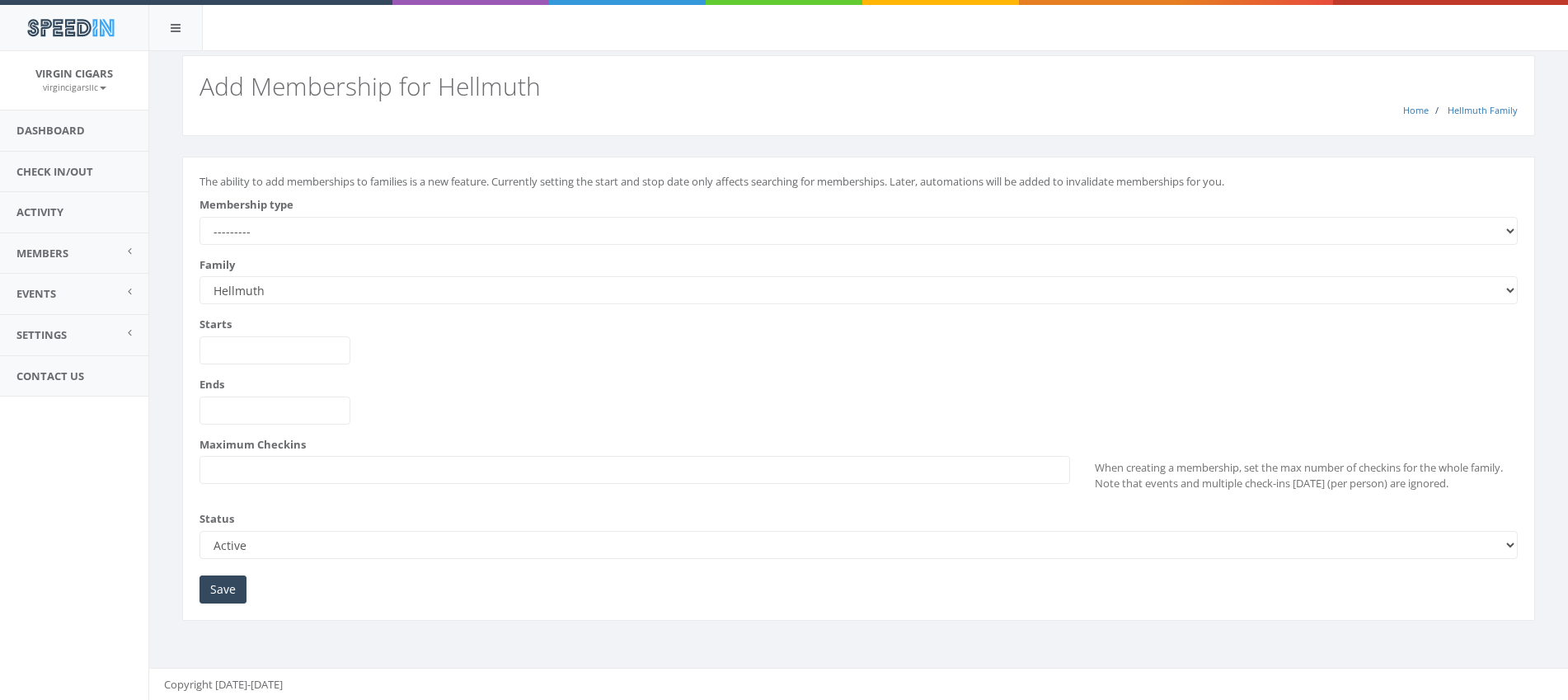
click at [350, 239] on select "--------- All Day Pass [PERSON_NAME] Premium Cigar Lounge Membership Trial Memb…" at bounding box center [858, 231] width 1318 height 28
select select "232"
click at [199, 217] on select "--------- All Day Pass [PERSON_NAME] Premium Cigar Lounge Membership Trial Memb…" at bounding box center [858, 231] width 1318 height 28
type input "[DATE]"
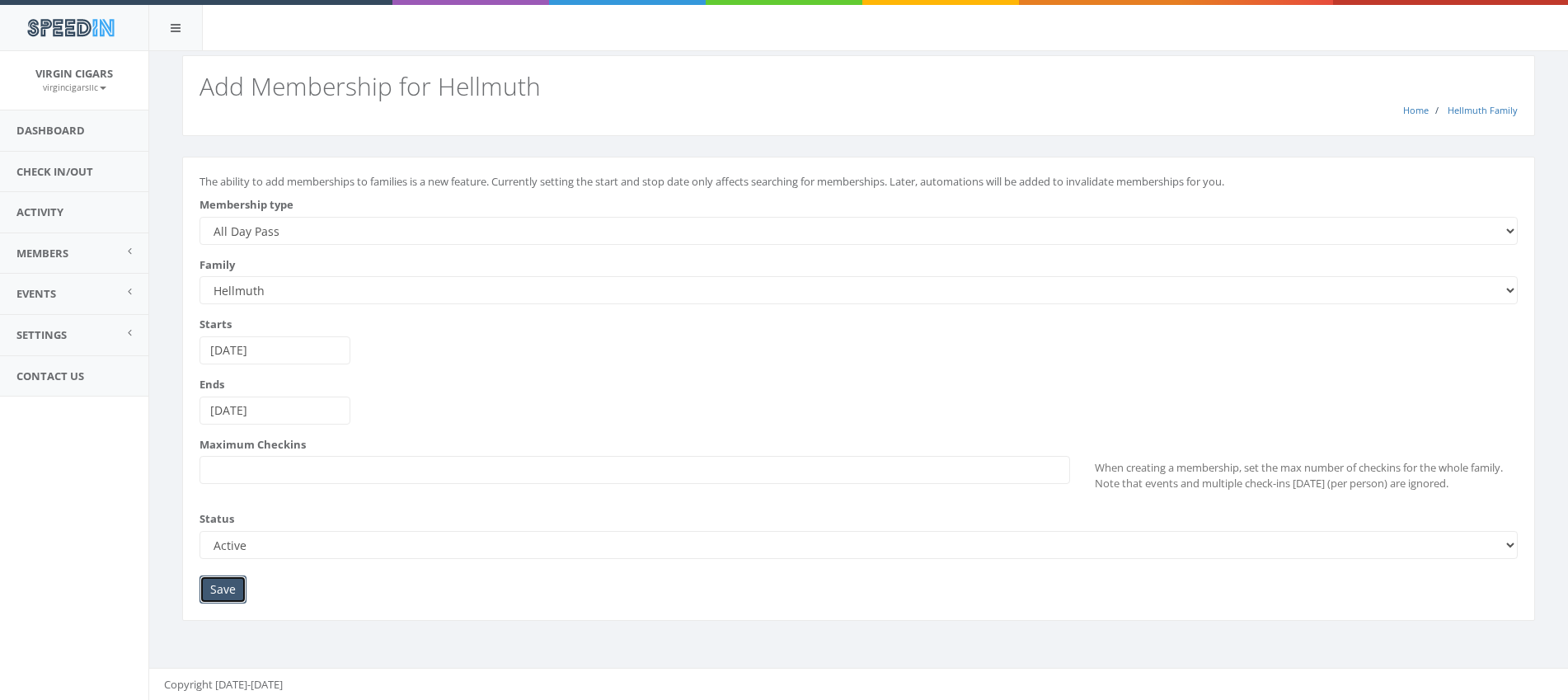
click at [229, 585] on input "Save" at bounding box center [223, 589] width 47 height 28
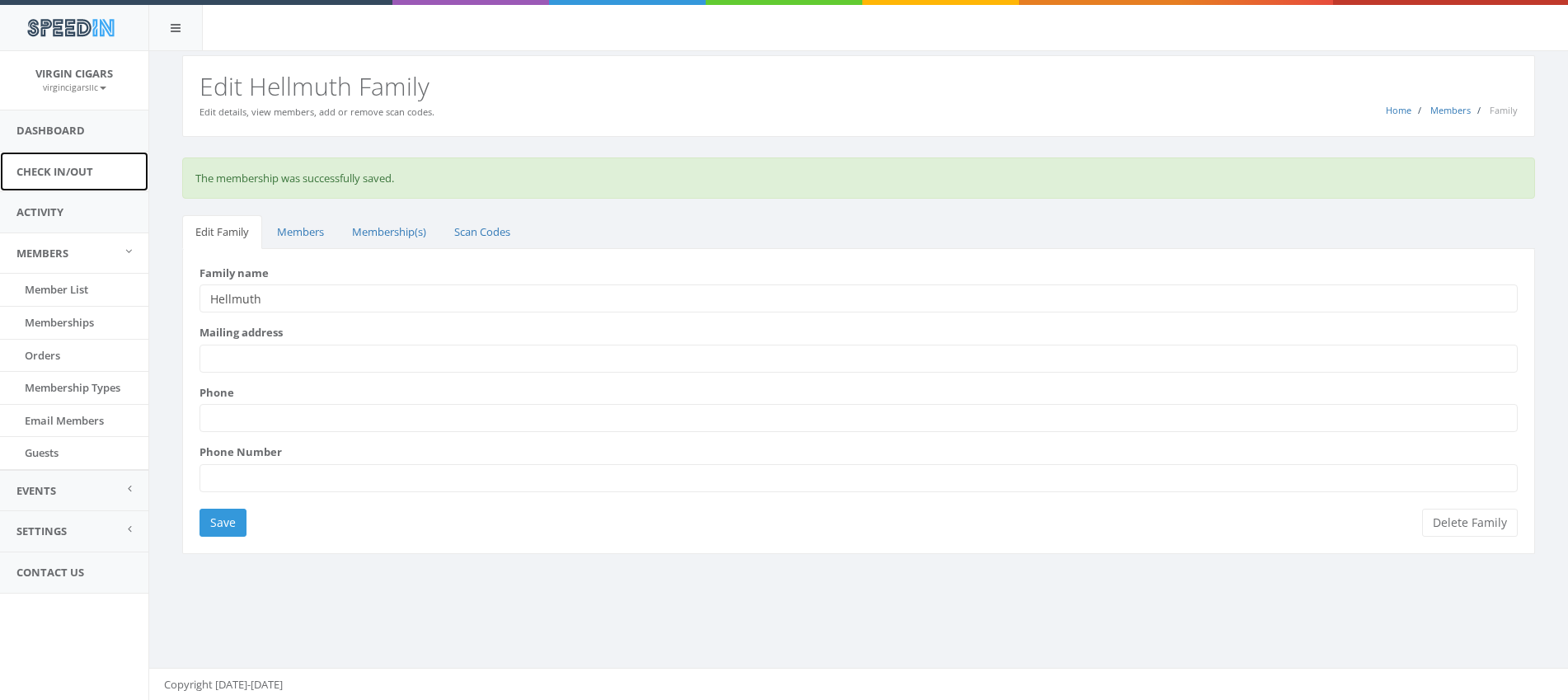
click at [83, 178] on link "Check In/Out" at bounding box center [74, 171] width 148 height 40
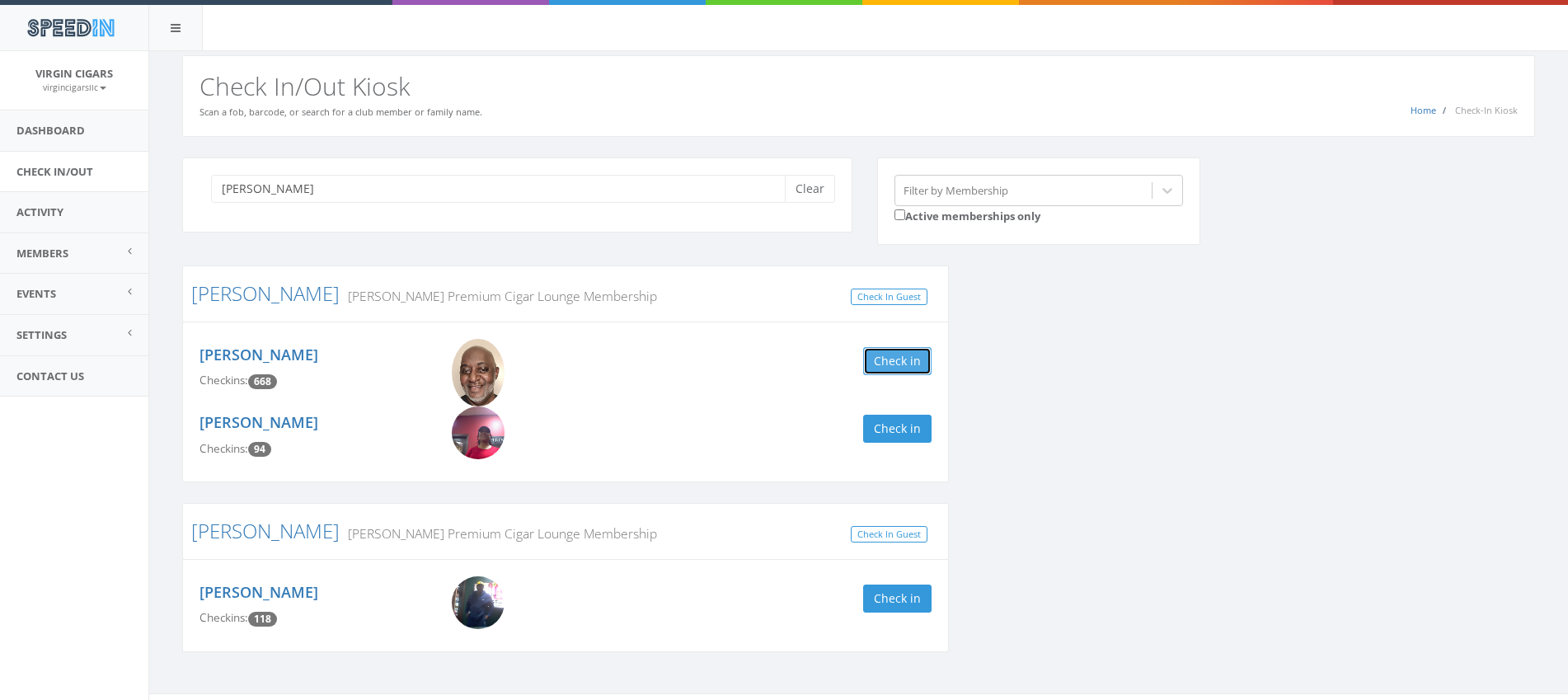
click at [885, 361] on button "Check in" at bounding box center [897, 360] width 69 height 28
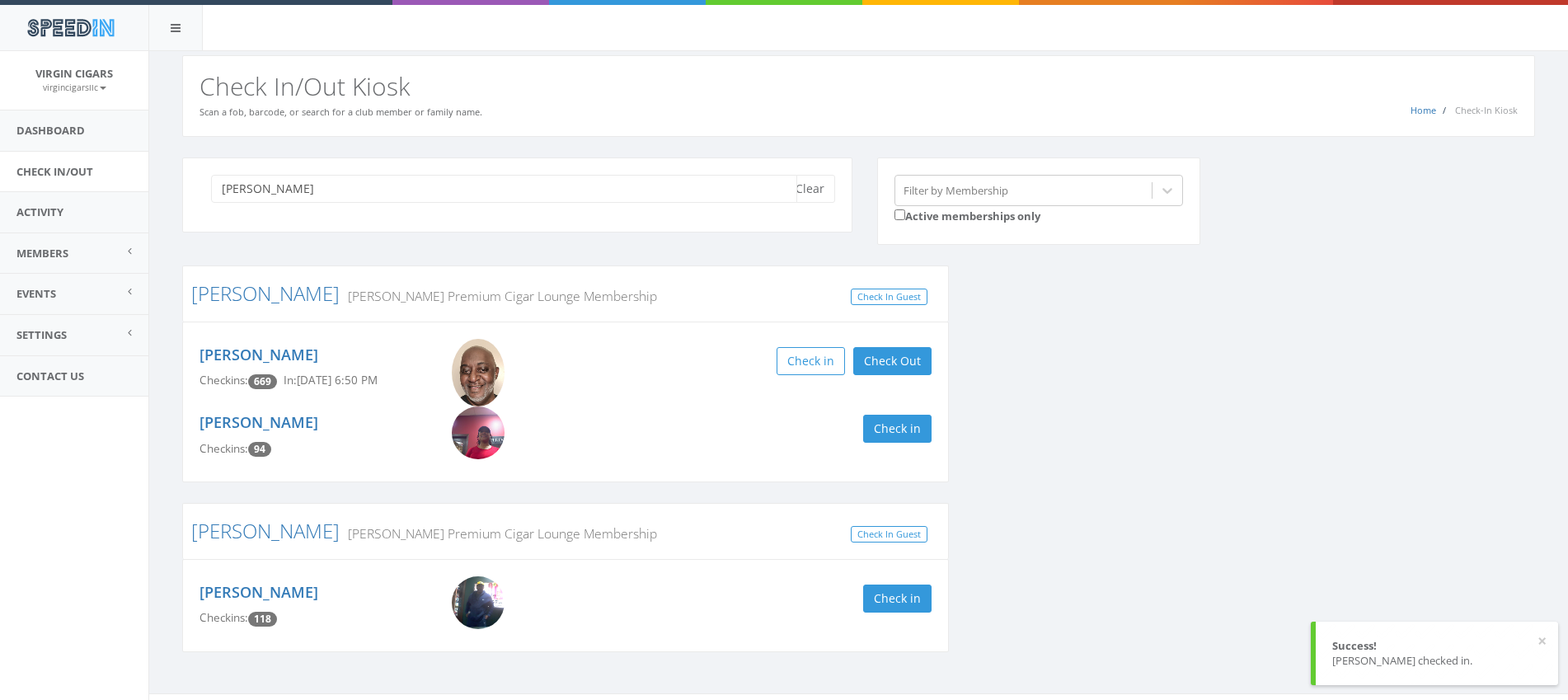
click at [347, 197] on input "reese" at bounding box center [504, 188] width 586 height 28
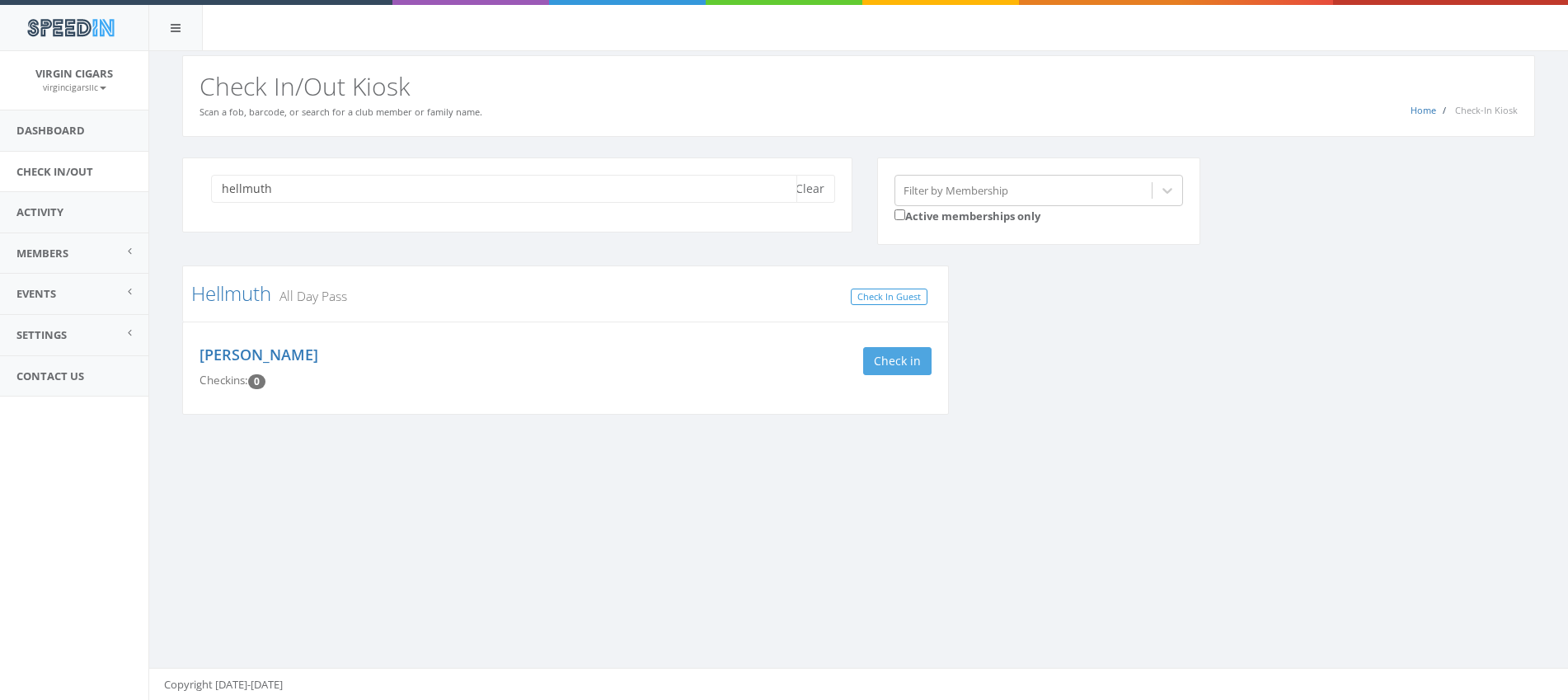
type input "hellmuth"
click at [901, 362] on button "Check in" at bounding box center [897, 360] width 69 height 28
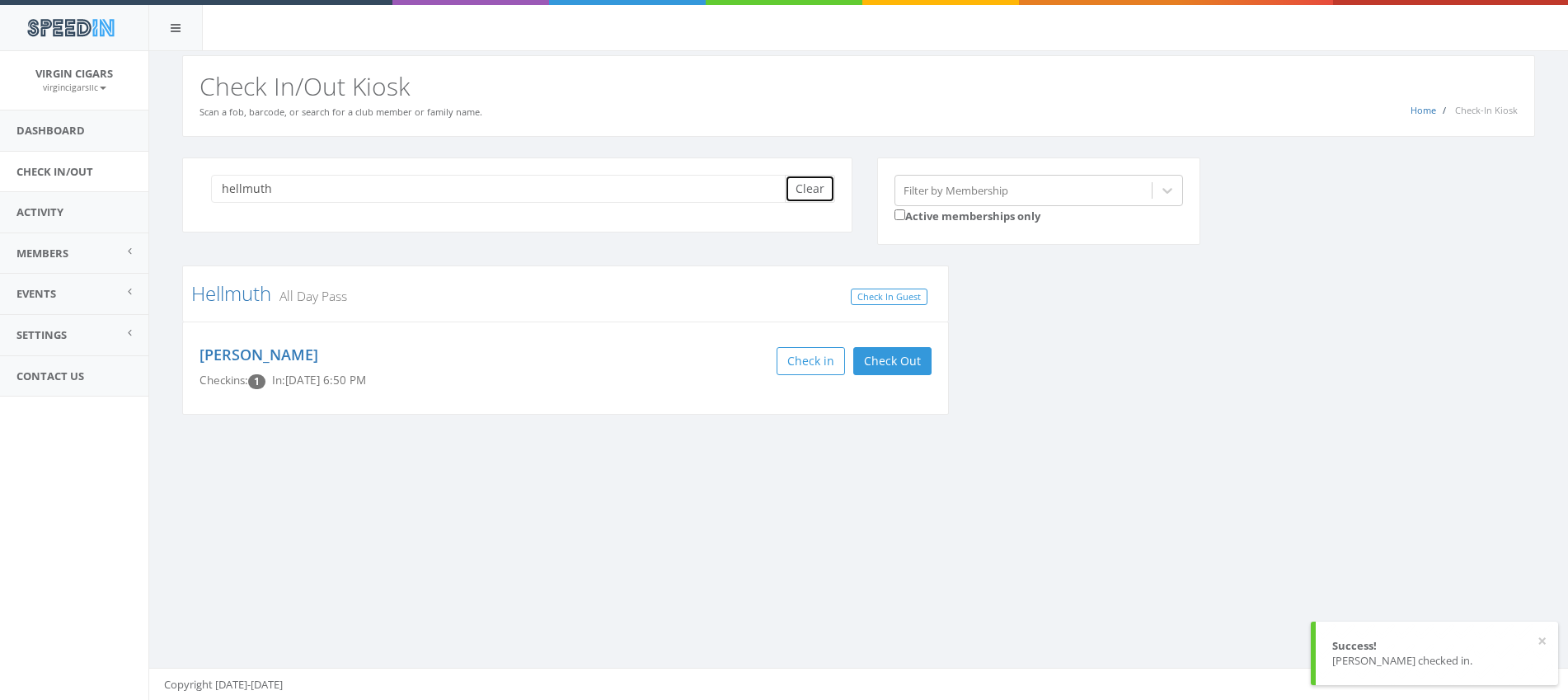
click at [797, 197] on button "Clear" at bounding box center [809, 188] width 50 height 28
